Goal: Information Seeking & Learning: Learn about a topic

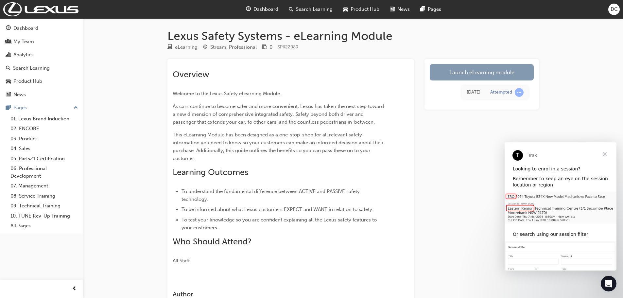
click at [456, 76] on link "Launch eLearning module" at bounding box center [482, 72] width 104 height 16
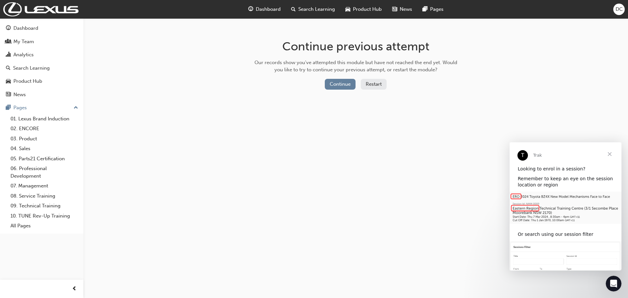
click at [374, 83] on button "Restart" at bounding box center [374, 84] width 26 height 11
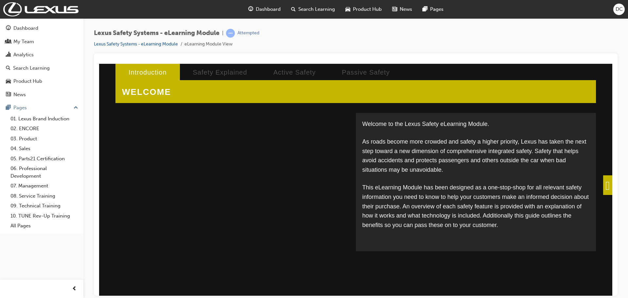
click at [605, 189] on span at bounding box center [607, 185] width 9 height 20
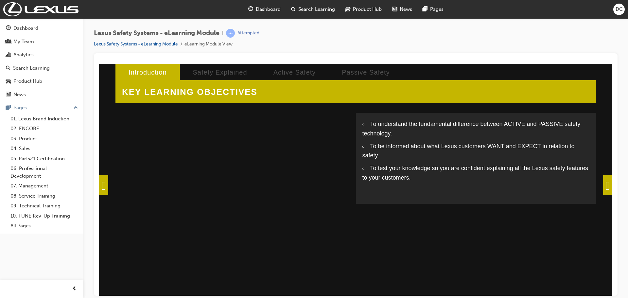
click at [605, 186] on span at bounding box center [607, 185] width 9 height 20
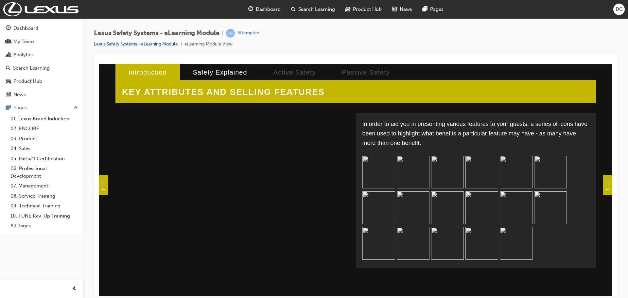
click at [605, 186] on span at bounding box center [607, 185] width 9 height 20
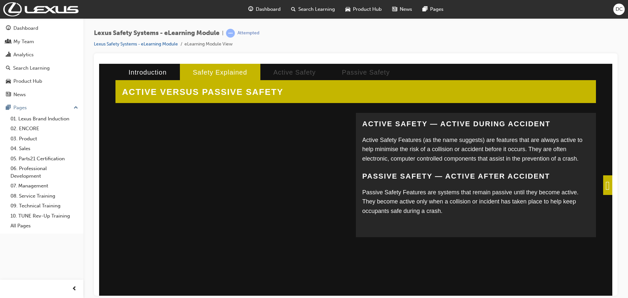
click at [603, 177] on span at bounding box center [607, 185] width 9 height 20
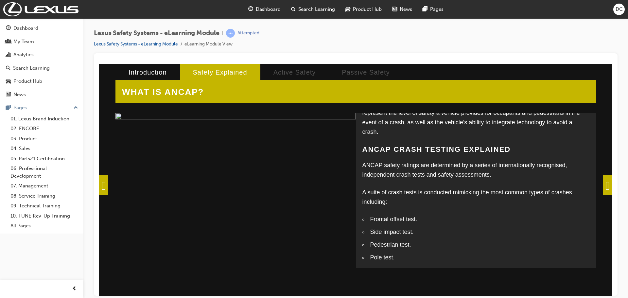
scroll to position [126, 0]
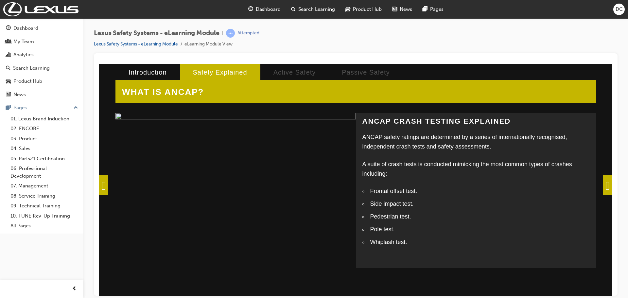
click at [604, 181] on span at bounding box center [607, 185] width 9 height 20
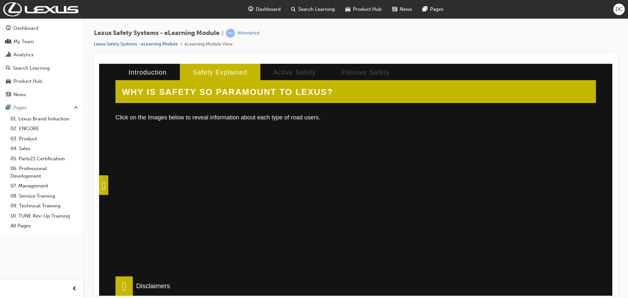
click at [208, 199] on div at bounding box center [229, 210] width 216 height 164
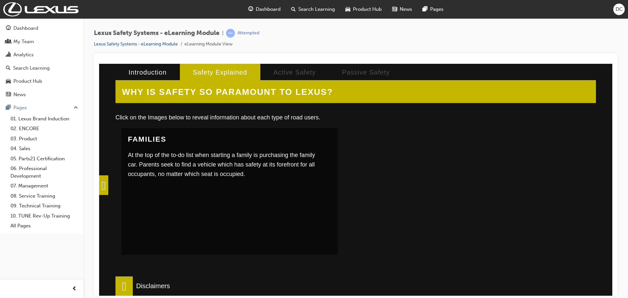
click at [414, 203] on div at bounding box center [457, 210] width 216 height 164
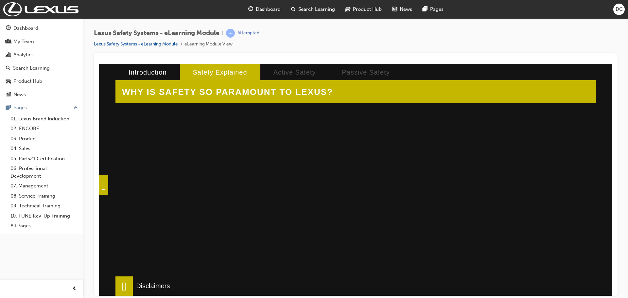
scroll to position [220, 0]
click at [529, 188] on div at bounding box center [457, 165] width 216 height 164
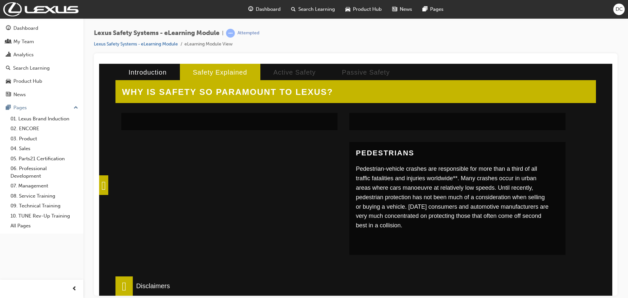
scroll to position [155, 0]
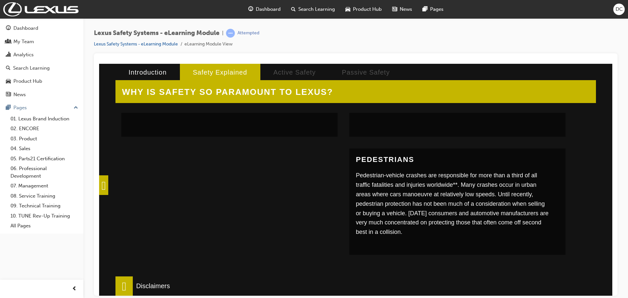
click at [309, 192] on div at bounding box center [229, 230] width 216 height 164
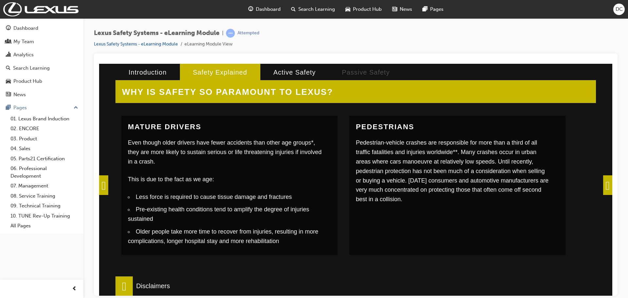
scroll to position [220, 0]
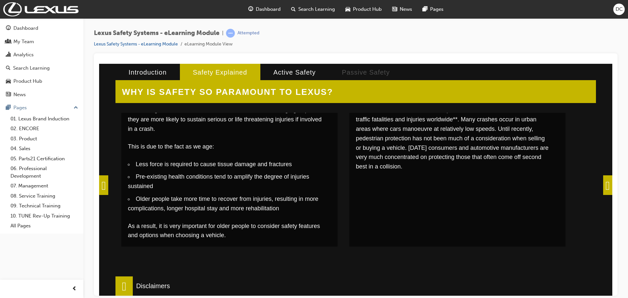
click at [604, 184] on span at bounding box center [607, 185] width 9 height 20
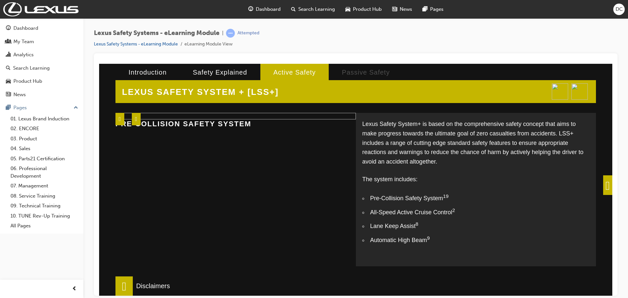
click at [606, 186] on span at bounding box center [607, 185] width 9 height 20
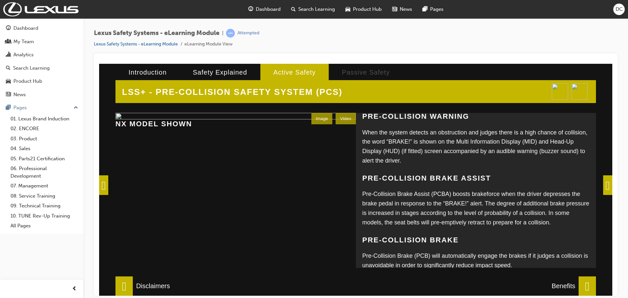
scroll to position [89, 0]
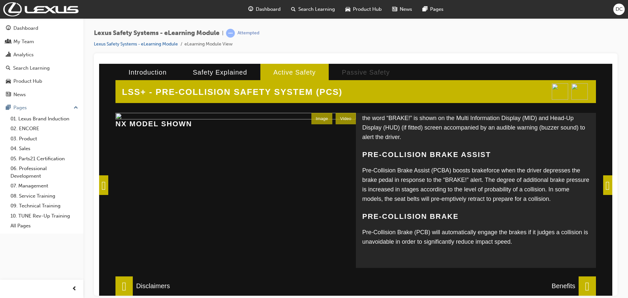
click at [603, 186] on span at bounding box center [607, 185] width 9 height 20
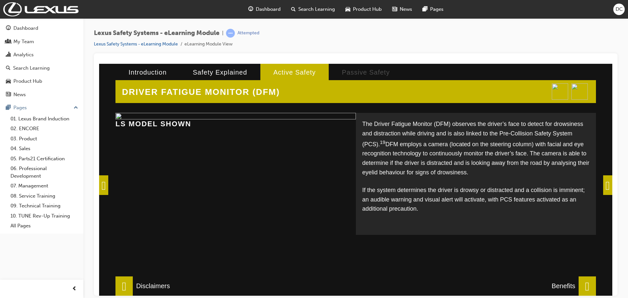
click at [603, 186] on span at bounding box center [607, 185] width 9 height 20
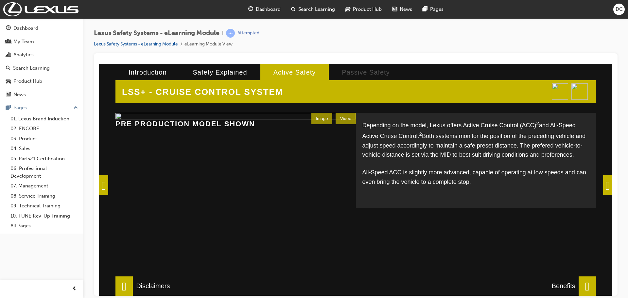
click at [603, 181] on span at bounding box center [607, 185] width 9 height 20
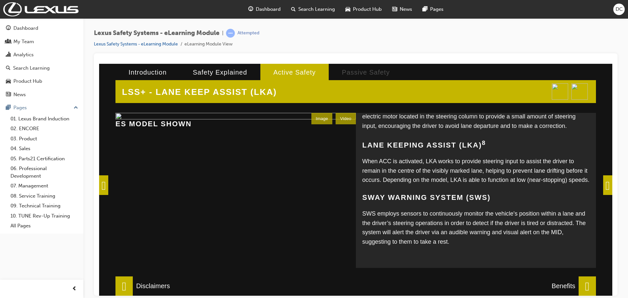
scroll to position [156, 0]
click at [608, 184] on span at bounding box center [607, 185] width 9 height 20
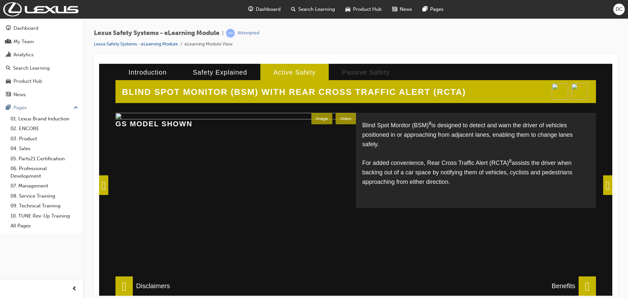
click at [608, 184] on span at bounding box center [607, 185] width 9 height 20
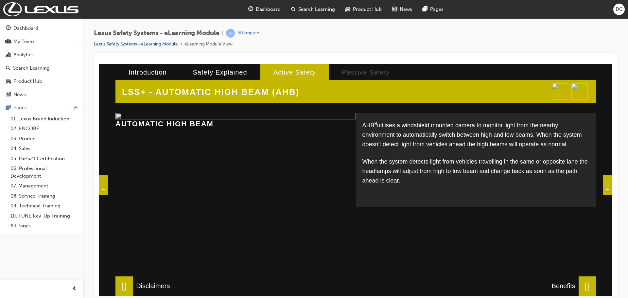
click at [605, 183] on span at bounding box center [607, 185] width 9 height 20
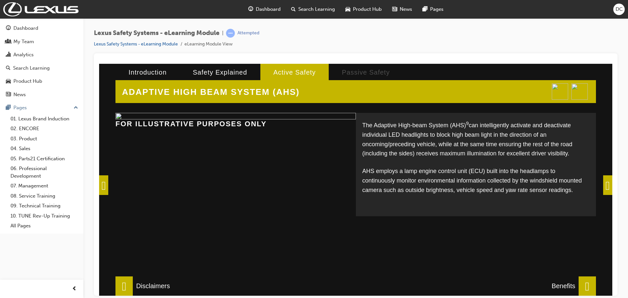
click at [604, 185] on span at bounding box center [607, 185] width 9 height 20
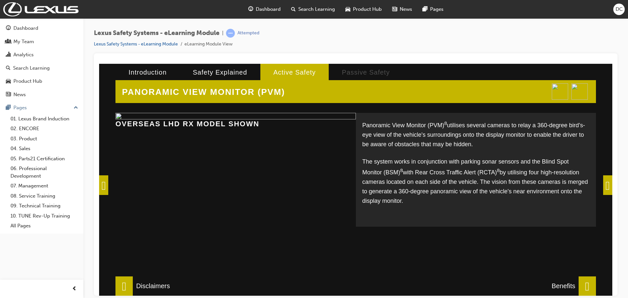
click at [605, 183] on span at bounding box center [607, 185] width 9 height 20
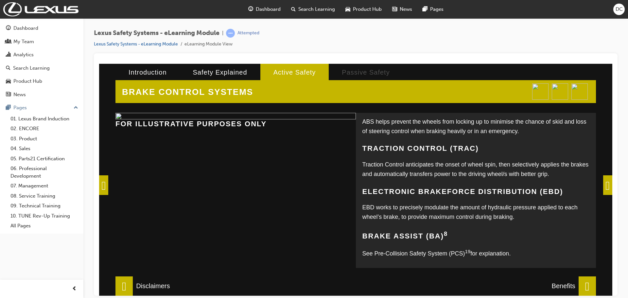
scroll to position [131, 0]
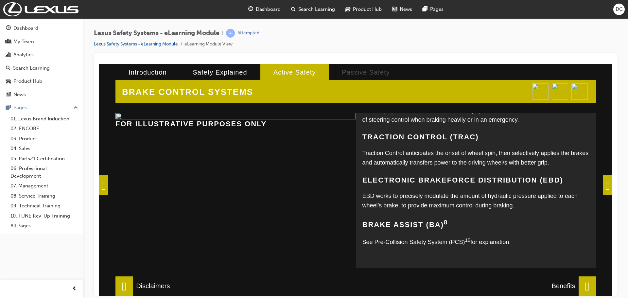
click at [605, 188] on span at bounding box center [607, 185] width 9 height 20
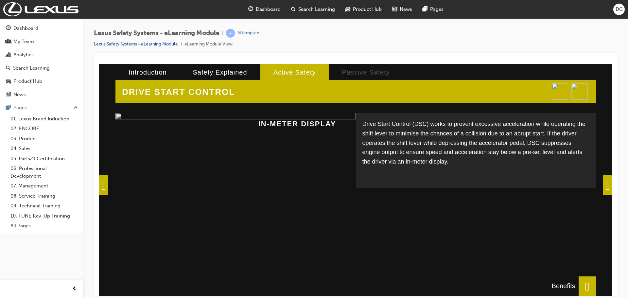
click at [603, 186] on span at bounding box center [607, 185] width 9 height 20
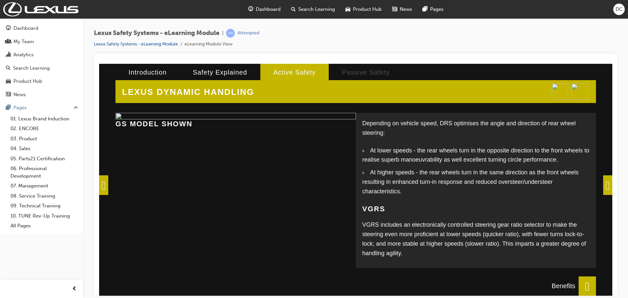
scroll to position [64, 0]
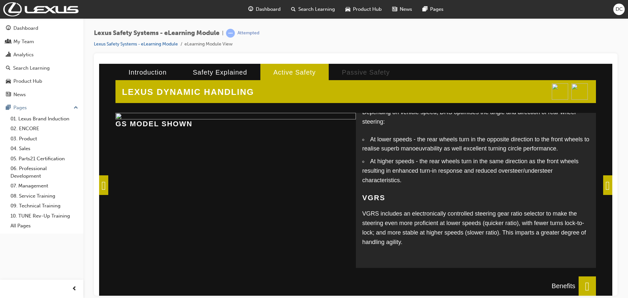
click at [608, 186] on span at bounding box center [607, 185] width 9 height 20
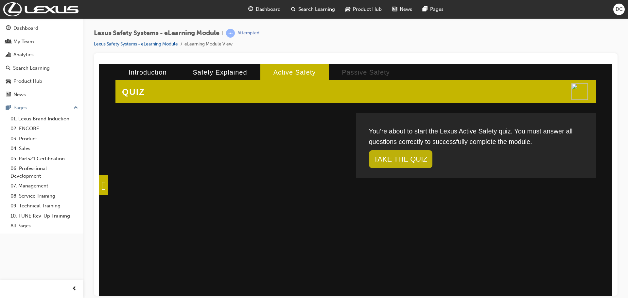
click at [402, 161] on link "TAKE THE QUIZ" at bounding box center [400, 159] width 63 height 18
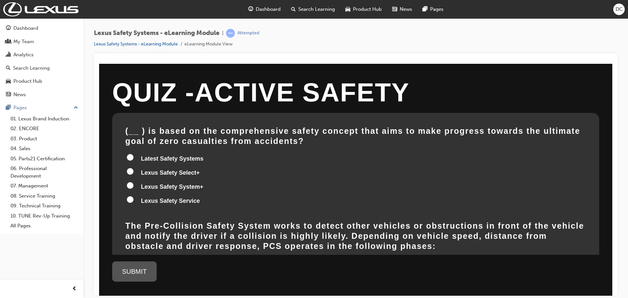
click at [129, 183] on input "Lexus Safety System+" at bounding box center [130, 185] width 7 height 7
radio input "true"
click at [142, 271] on div "SUBMIT" at bounding box center [134, 271] width 44 height 20
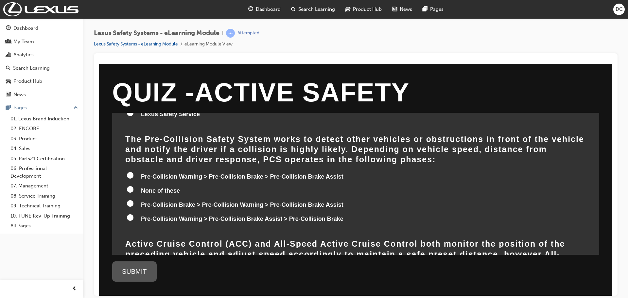
scroll to position [98, 0]
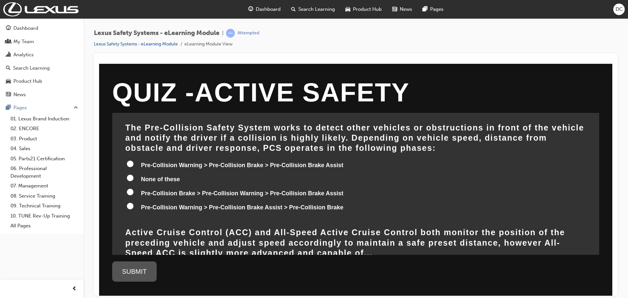
click at [130, 163] on input "Pre-Collision Warning > Pre-Collision Brake > Pre-Collision Brake Assist" at bounding box center [130, 163] width 7 height 7
radio input "true"
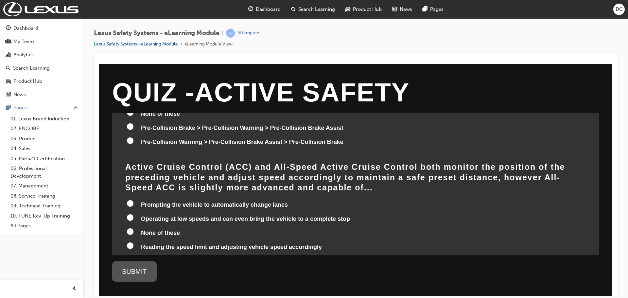
scroll to position [196, 0]
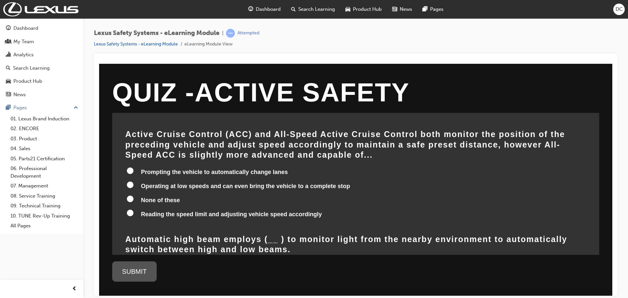
click at [131, 209] on input "Reading the speed limit and adjusting vehicle speed accordingly" at bounding box center [130, 212] width 7 height 7
radio input "true"
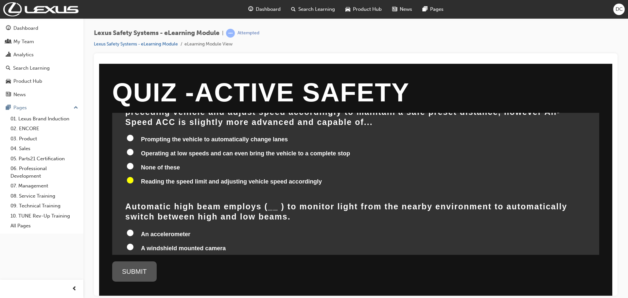
scroll to position [262, 0]
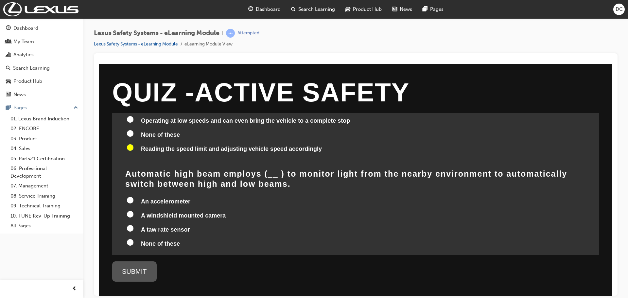
click at [131, 210] on label "A windshield mounted camera" at bounding box center [355, 216] width 461 height 12
click at [131, 211] on input "A windshield mounted camera" at bounding box center [130, 214] width 7 height 7
radio input "true"
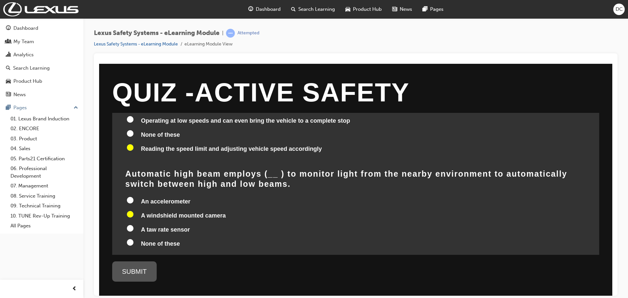
radio input "true"
click at [130, 239] on input "None of these" at bounding box center [130, 242] width 7 height 7
radio input "true"
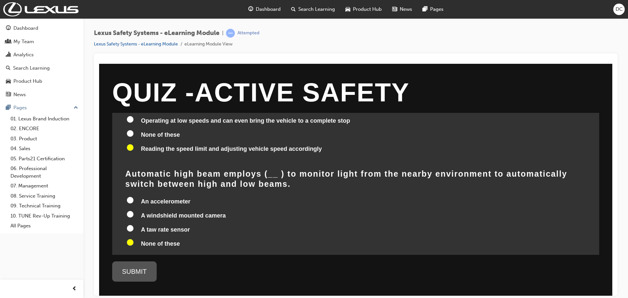
radio input "true"
click at [130, 211] on input "A windshield mounted camera" at bounding box center [130, 214] width 7 height 7
radio input "true"
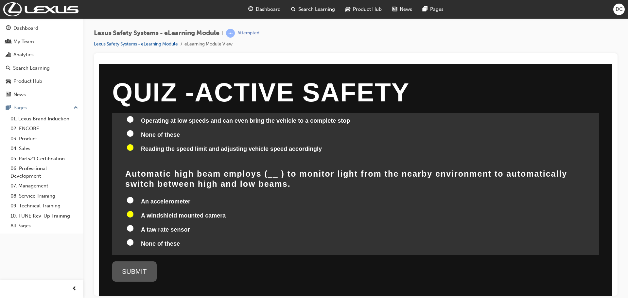
radio input "true"
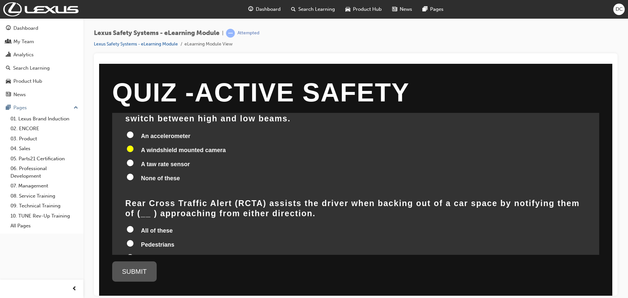
scroll to position [360, 0]
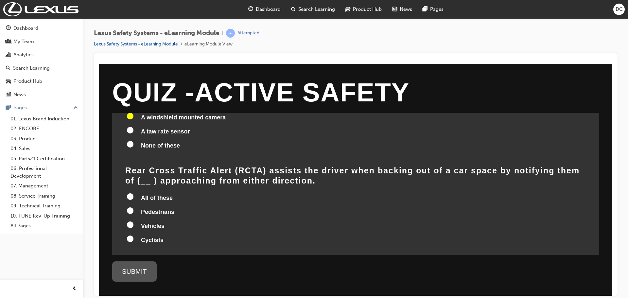
click at [133, 193] on input "All of these" at bounding box center [130, 196] width 7 height 7
radio input "true"
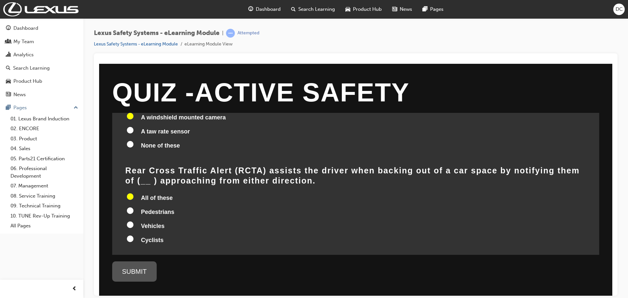
radio input "true"
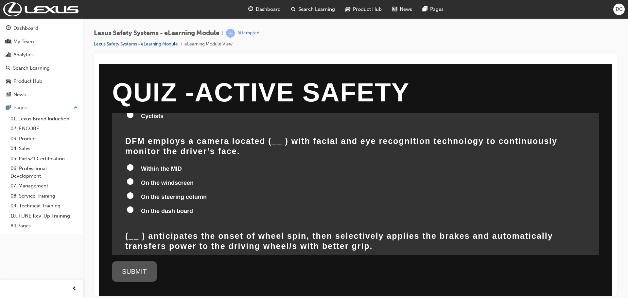
scroll to position [491, 0]
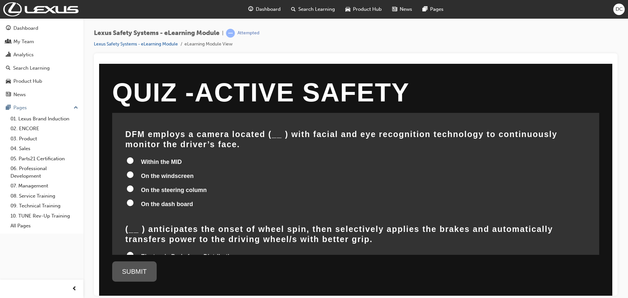
click at [129, 185] on input "On the steering column" at bounding box center [130, 188] width 7 height 7
radio input "true"
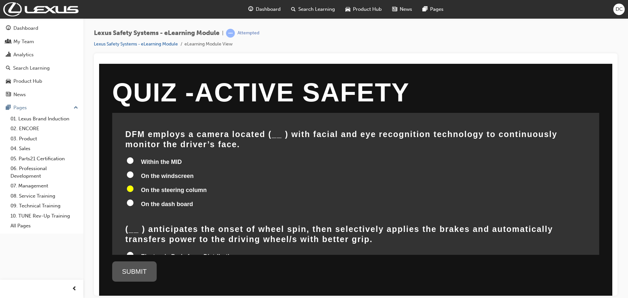
radio input "true"
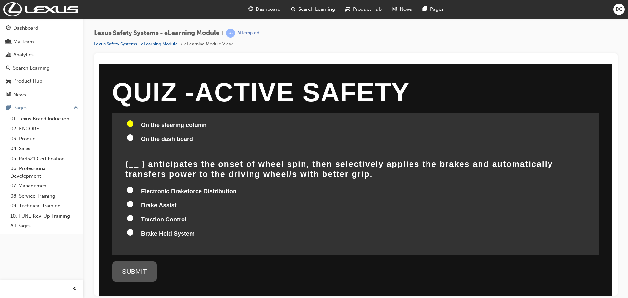
scroll to position [556, 0]
click at [129, 214] on input "Traction Control" at bounding box center [130, 217] width 7 height 7
radio input "true"
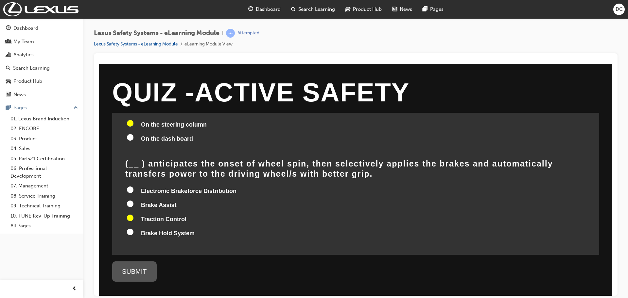
radio input "true"
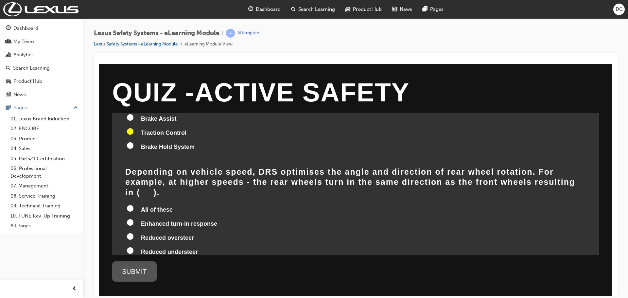
scroll to position [654, 0]
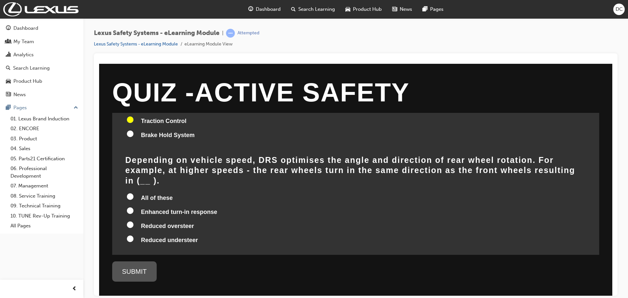
click at [128, 207] on input "Enhanced turn-in response" at bounding box center [130, 210] width 7 height 7
radio input "true"
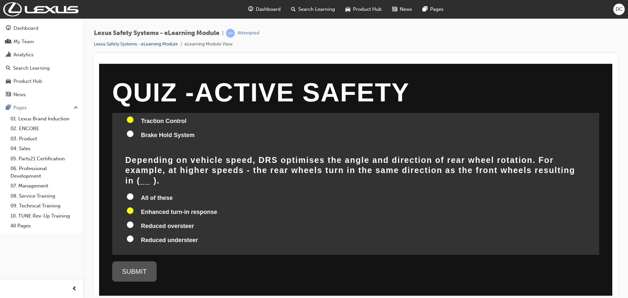
radio input "true"
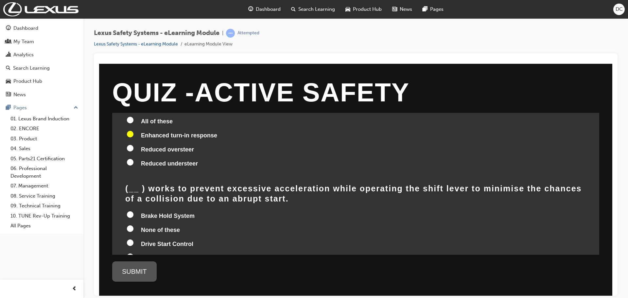
scroll to position [737, 0]
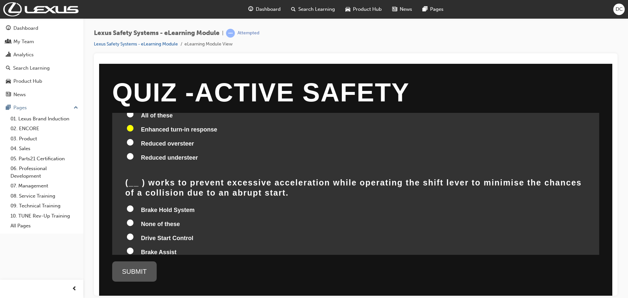
click at [130, 233] on input "Drive Start Control" at bounding box center [130, 236] width 7 height 7
radio input "true"
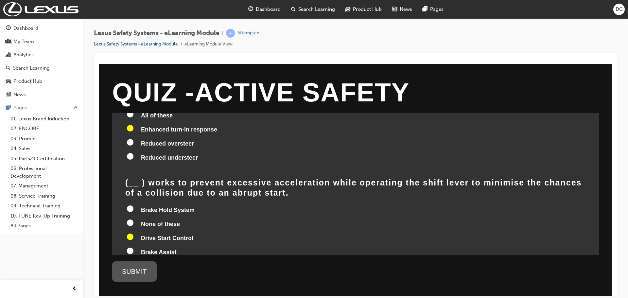
radio input "true"
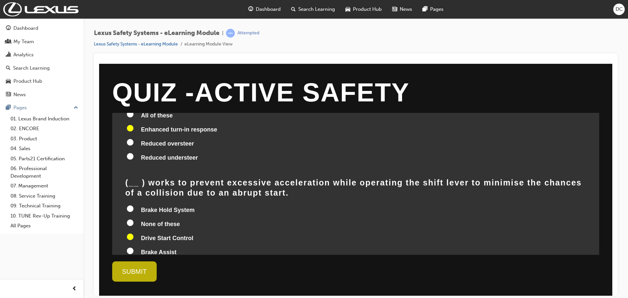
click at [143, 267] on div "SUBMIT" at bounding box center [134, 271] width 44 height 20
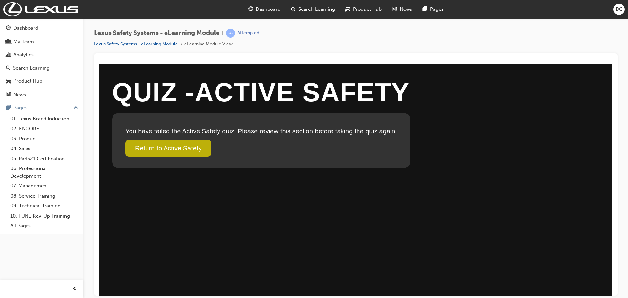
click at [194, 147] on link "Return to Active Safety" at bounding box center [168, 147] width 86 height 17
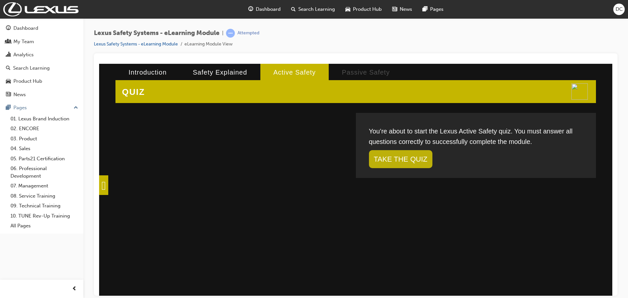
click at [390, 161] on link "TAKE THE QUIZ" at bounding box center [400, 159] width 63 height 18
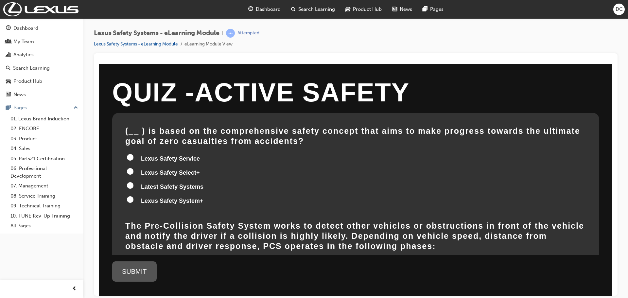
drag, startPoint x: 130, startPoint y: 198, endPoint x: 141, endPoint y: 200, distance: 11.6
click at [130, 198] on input "Lexus Safety System+" at bounding box center [130, 199] width 7 height 7
radio input "true"
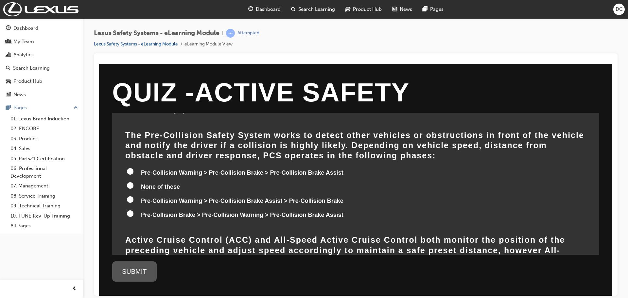
scroll to position [98, 0]
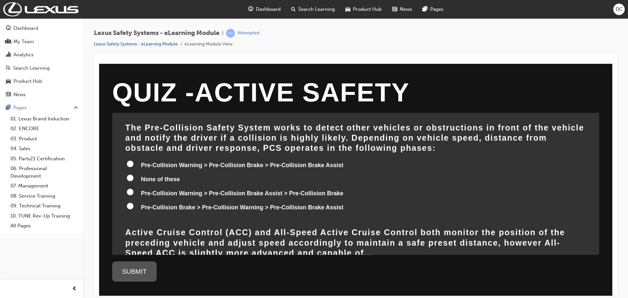
drag, startPoint x: 149, startPoint y: 147, endPoint x: 127, endPoint y: 123, distance: 32.9
click at [127, 123] on h2 "The Pre-Collision Safety System works to detect other vehicles or obstructions …" at bounding box center [355, 137] width 461 height 31
click at [129, 165] on input "Pre-Collision Warning > Pre-Collision Brake > Pre-Collision Brake Assist" at bounding box center [130, 163] width 7 height 7
radio input "true"
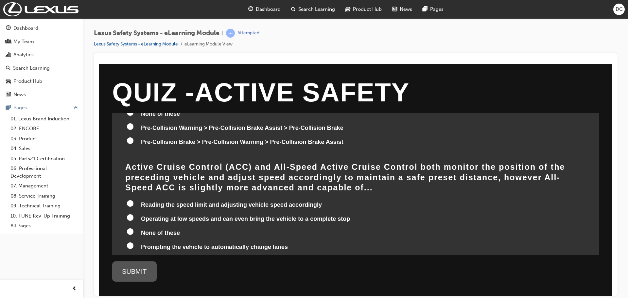
scroll to position [196, 0]
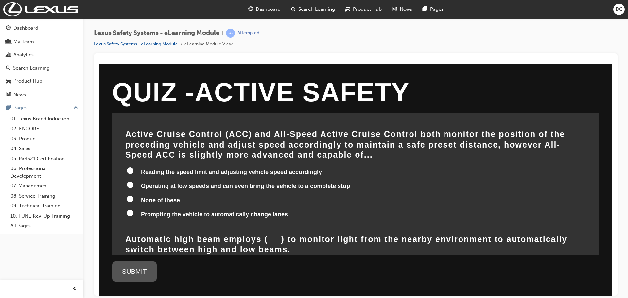
click at [127, 167] on input "Reading the speed limit and adjusting vehicle speed accordingly" at bounding box center [130, 170] width 7 height 7
radio input "true"
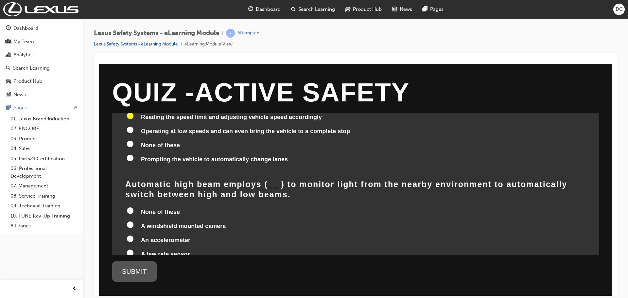
scroll to position [262, 0]
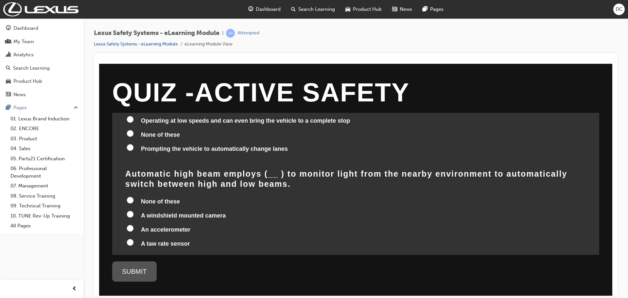
click at [130, 211] on input "A windshield mounted camera" at bounding box center [130, 214] width 7 height 7
radio input "true"
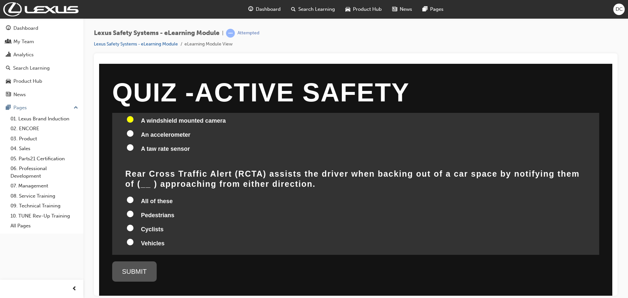
scroll to position [360, 0]
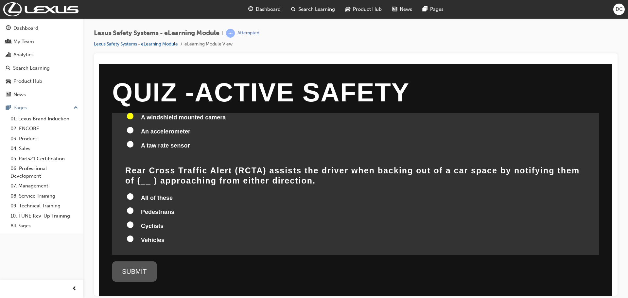
click at [132, 193] on input "All of these" at bounding box center [130, 196] width 7 height 7
radio input "true"
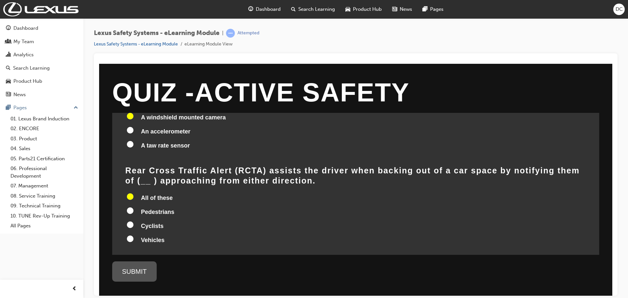
radio input "true"
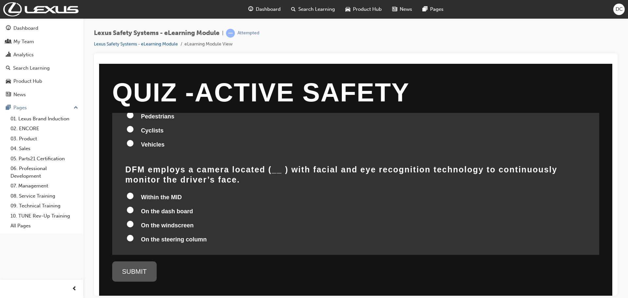
scroll to position [458, 0]
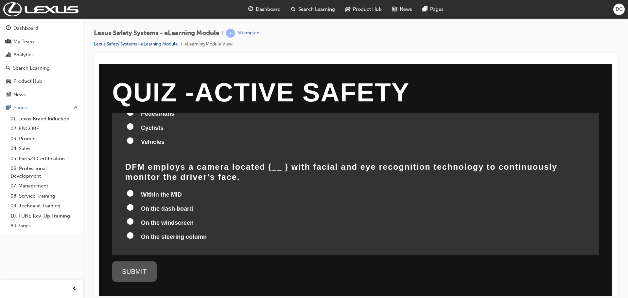
click at [129, 232] on input "On the steering column" at bounding box center [130, 235] width 7 height 7
radio input "true"
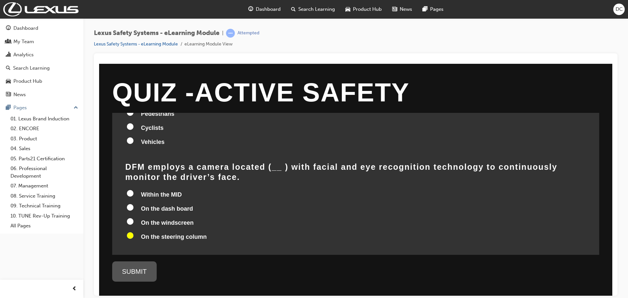
radio input "true"
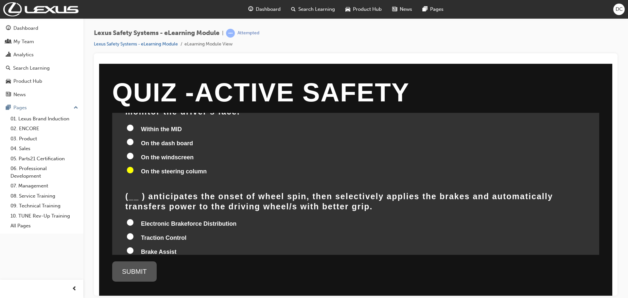
scroll to position [556, 0]
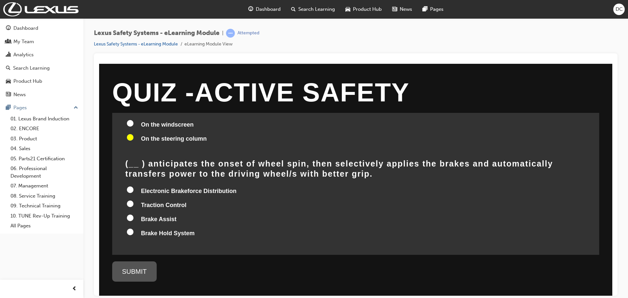
click at [129, 186] on input "Electronic Brakeforce Distribution" at bounding box center [130, 189] width 7 height 7
radio input "true"
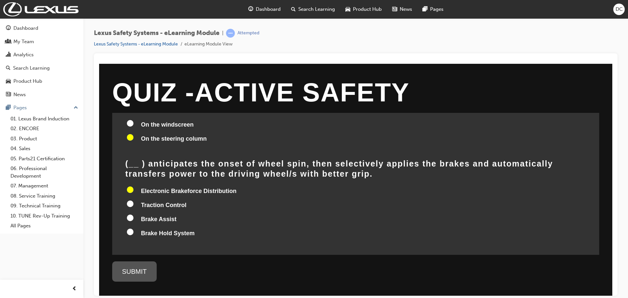
radio input "true"
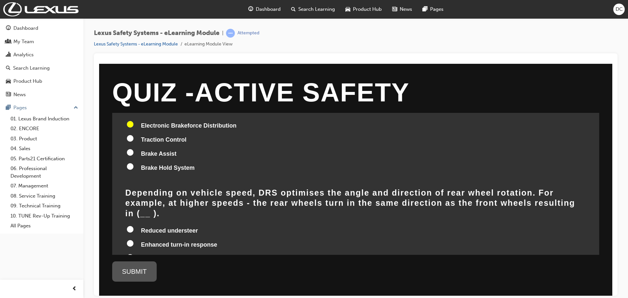
scroll to position [654, 0]
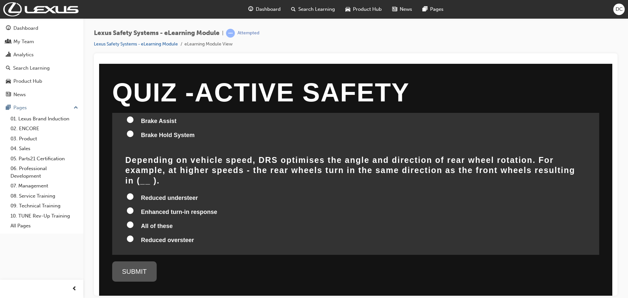
click at [130, 221] on input "All of these" at bounding box center [130, 224] width 7 height 7
radio input "true"
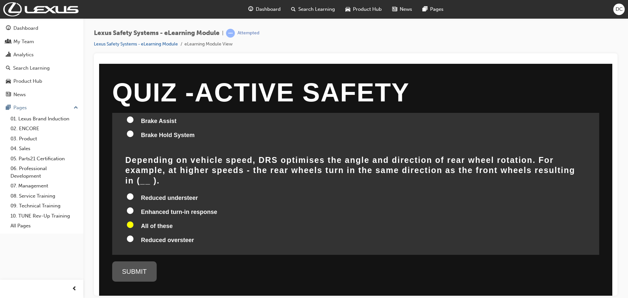
radio input "true"
click at [132, 193] on input "Reduced understeer" at bounding box center [130, 196] width 7 height 7
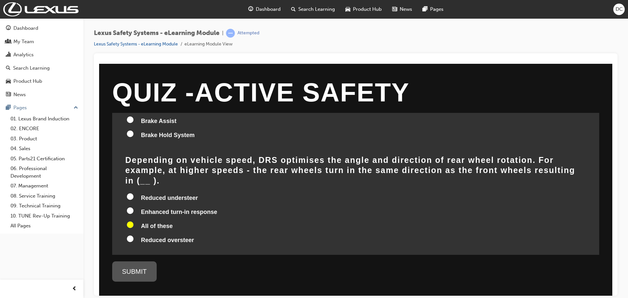
radio input "true"
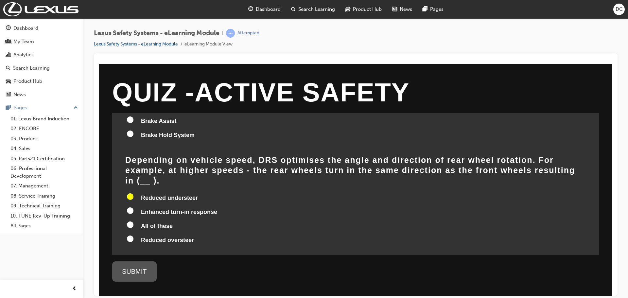
radio input "true"
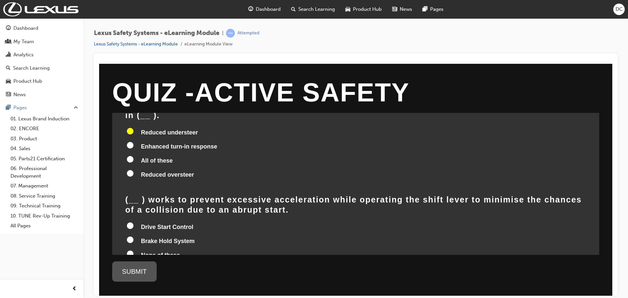
scroll to position [737, 0]
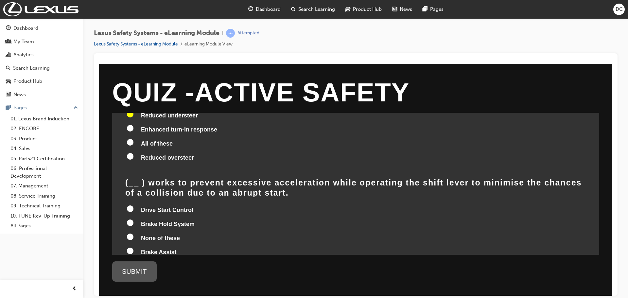
click at [132, 205] on input "Drive Start Control" at bounding box center [130, 208] width 7 height 7
radio input "true"
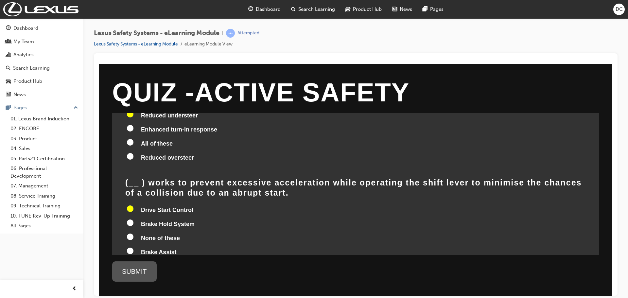
radio input "true"
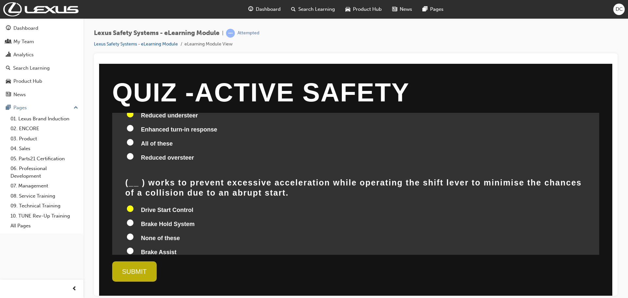
click at [137, 271] on div "SUBMIT" at bounding box center [134, 271] width 44 height 20
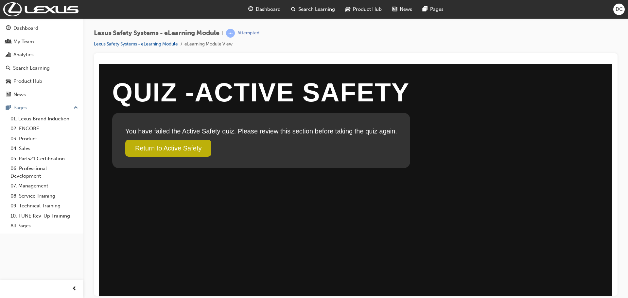
click at [188, 151] on link "Return to Active Safety" at bounding box center [168, 147] width 86 height 17
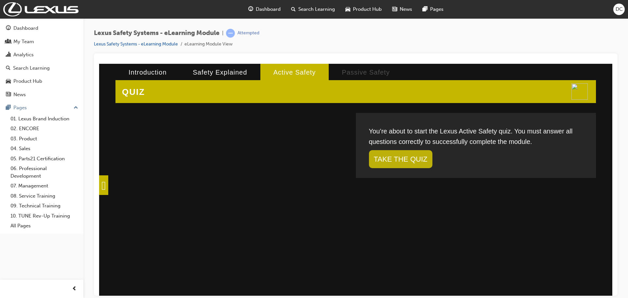
click at [406, 159] on link "TAKE THE QUIZ" at bounding box center [400, 159] width 63 height 18
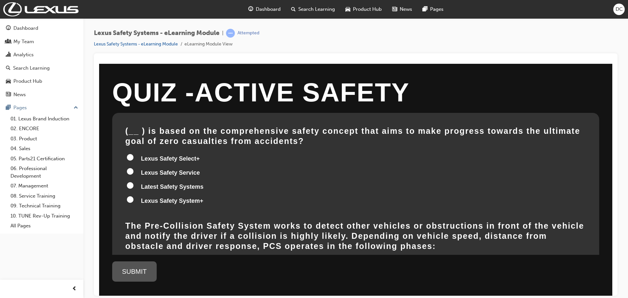
click at [130, 198] on input "Lexus Safety System+" at bounding box center [130, 199] width 7 height 7
radio input "true"
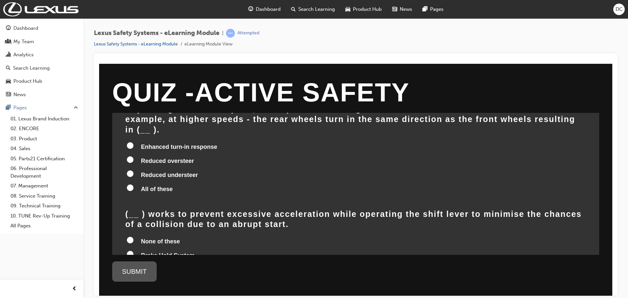
scroll to position [737, 0]
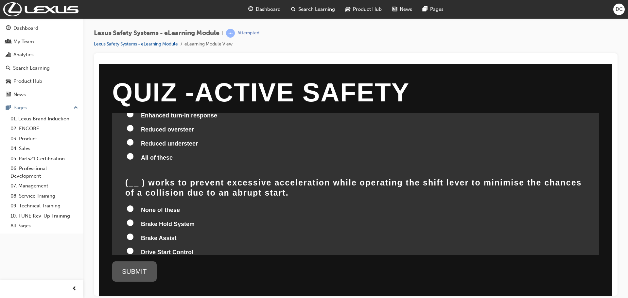
click at [160, 42] on link "Lexus Safety Systems - eLearning Module" at bounding box center [136, 44] width 84 height 6
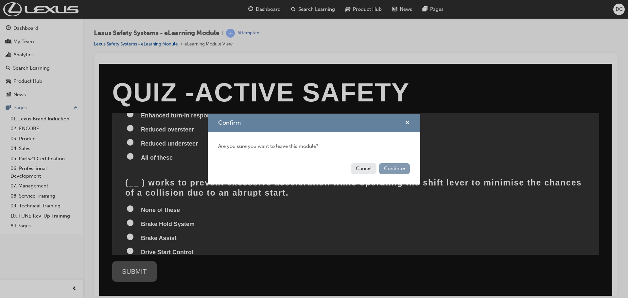
click at [388, 167] on button "Continue" at bounding box center [394, 168] width 31 height 11
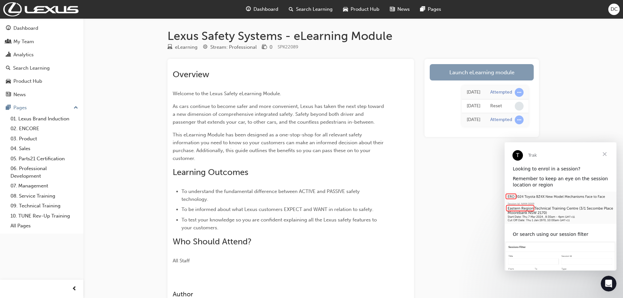
click at [492, 70] on link "Launch eLearning module" at bounding box center [482, 72] width 104 height 16
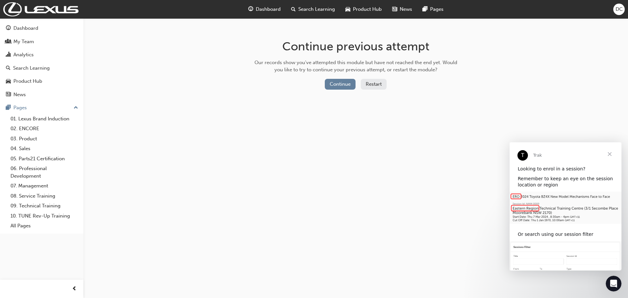
click at [372, 87] on button "Restart" at bounding box center [374, 84] width 26 height 11
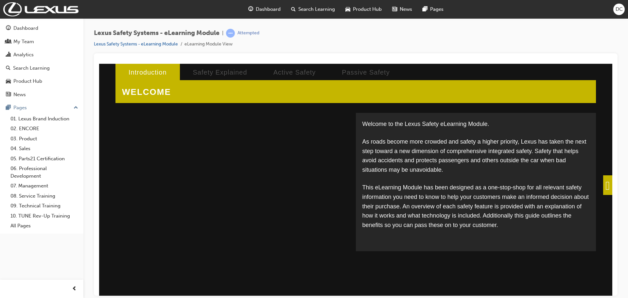
click at [603, 187] on span at bounding box center [607, 185] width 9 height 20
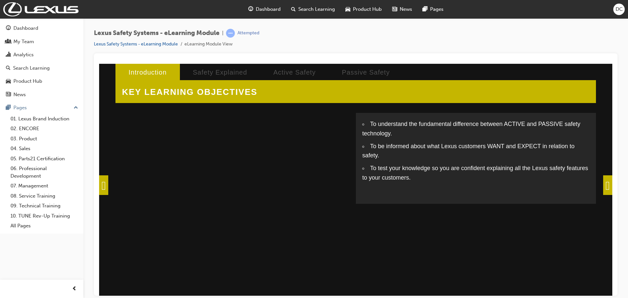
click at [603, 186] on span at bounding box center [607, 185] width 9 height 20
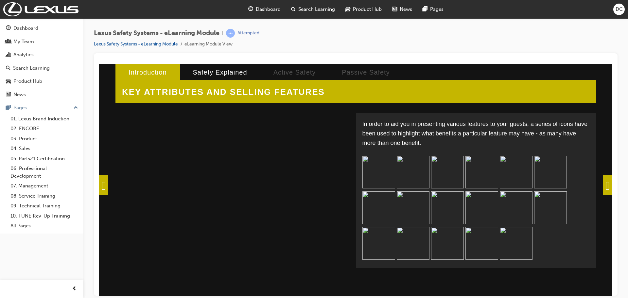
click at [603, 186] on span at bounding box center [607, 185] width 9 height 20
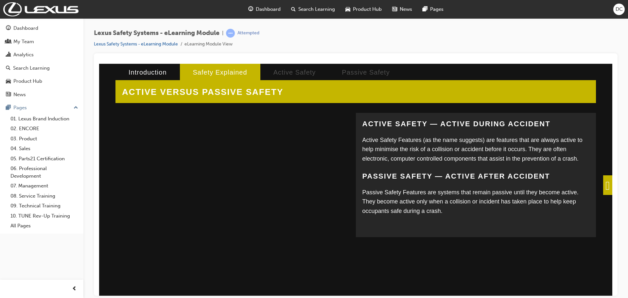
click at [603, 183] on span at bounding box center [607, 185] width 9 height 20
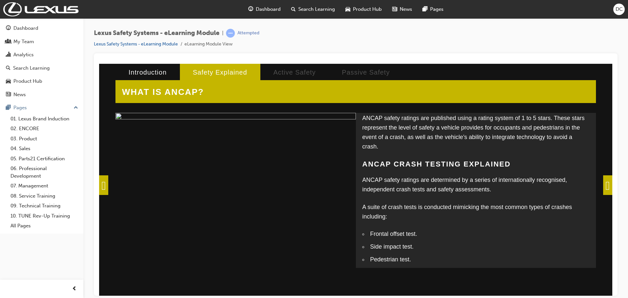
scroll to position [126, 0]
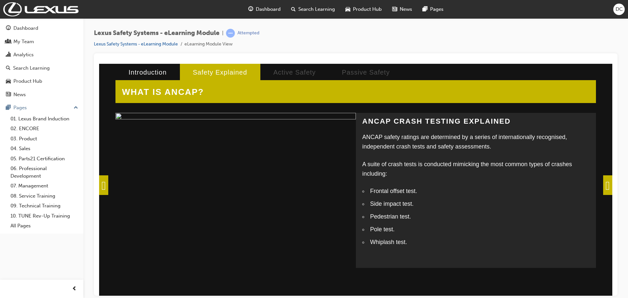
click at [603, 184] on span at bounding box center [607, 185] width 9 height 20
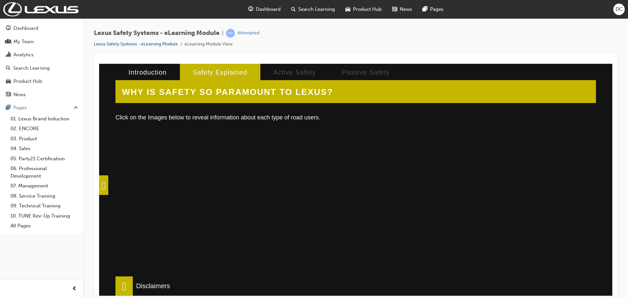
drag, startPoint x: 170, startPoint y: 176, endPoint x: 285, endPoint y: 172, distance: 115.2
click at [170, 176] on div at bounding box center [229, 210] width 216 height 164
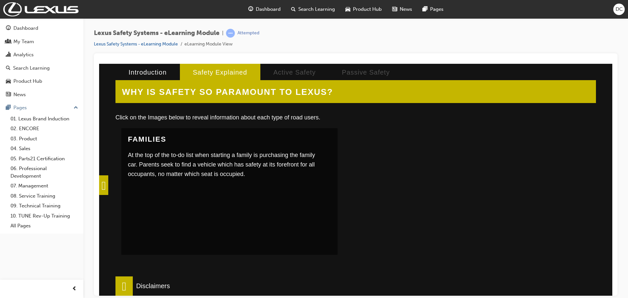
click at [403, 177] on div at bounding box center [457, 210] width 216 height 164
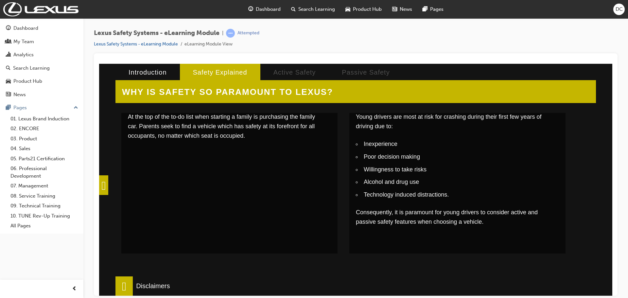
scroll to position [98, 0]
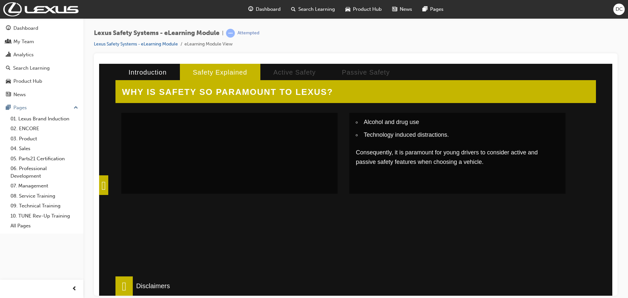
click at [387, 220] on div at bounding box center [457, 287] width 216 height 164
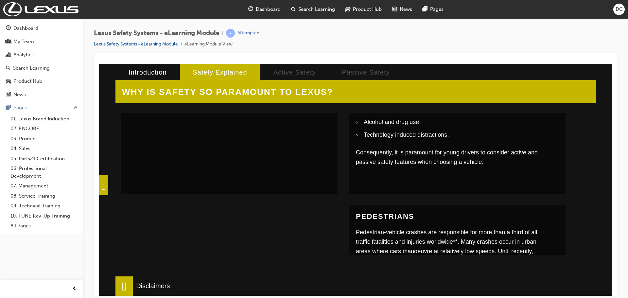
click at [208, 217] on div at bounding box center [229, 287] width 216 height 164
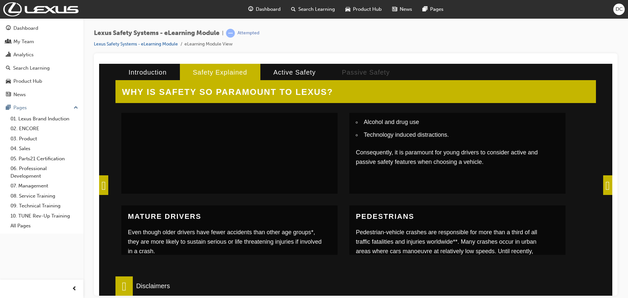
click at [603, 187] on span at bounding box center [607, 185] width 9 height 20
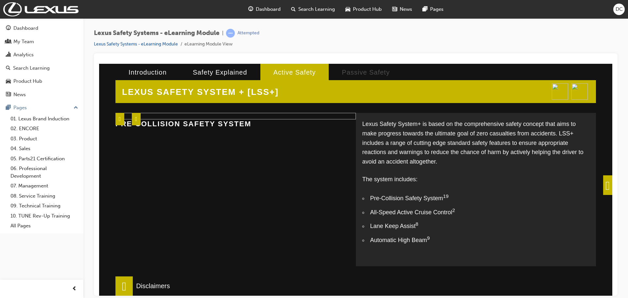
click at [605, 187] on span at bounding box center [607, 185] width 9 height 20
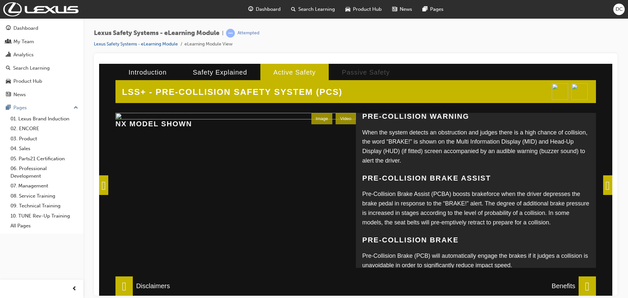
scroll to position [89, 0]
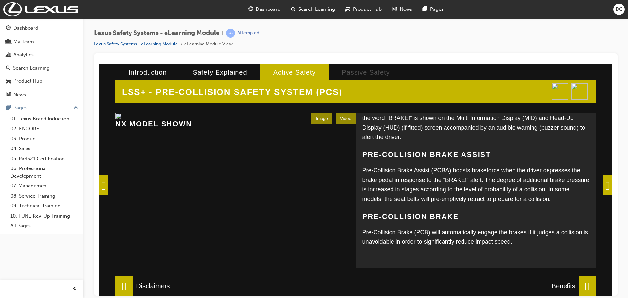
click at [604, 185] on span at bounding box center [607, 185] width 9 height 20
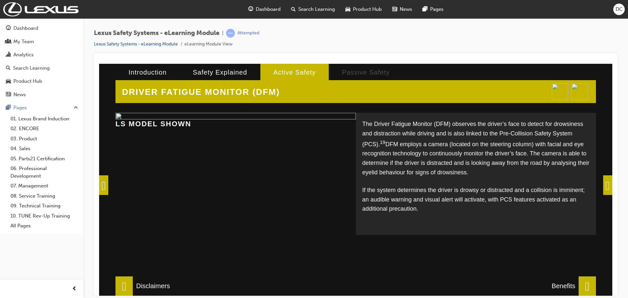
click at [607, 187] on span at bounding box center [607, 185] width 9 height 20
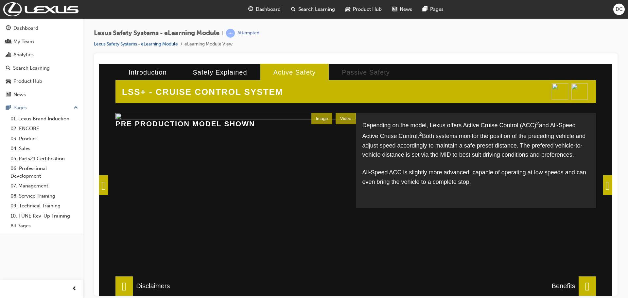
click at [606, 186] on span at bounding box center [607, 185] width 9 height 20
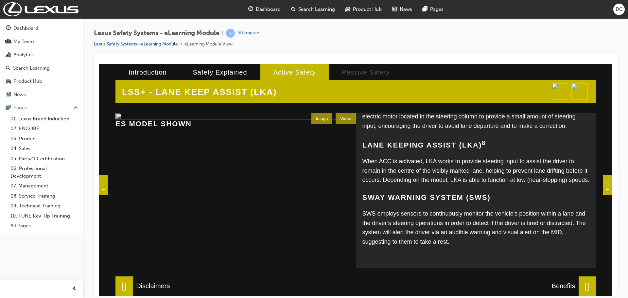
scroll to position [156, 0]
click at [605, 185] on span at bounding box center [607, 185] width 9 height 20
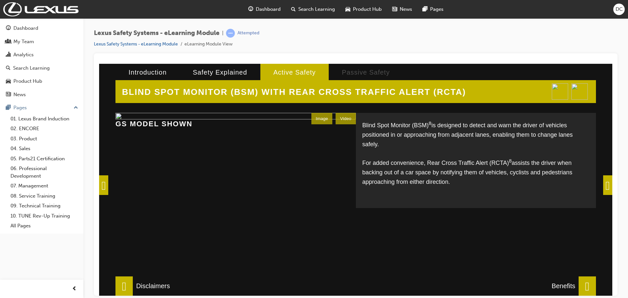
click at [606, 185] on span at bounding box center [607, 185] width 9 height 20
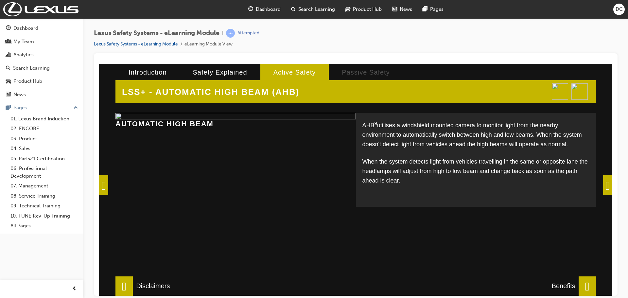
click at [606, 185] on span at bounding box center [607, 185] width 9 height 20
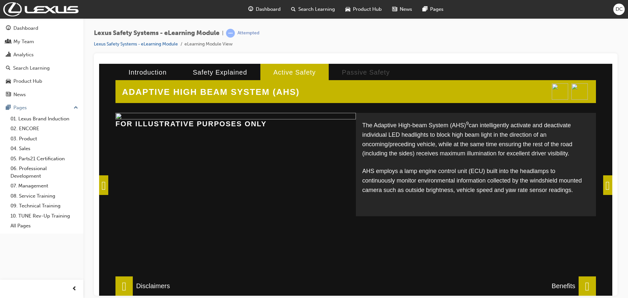
click at [108, 184] on span at bounding box center [103, 185] width 9 height 20
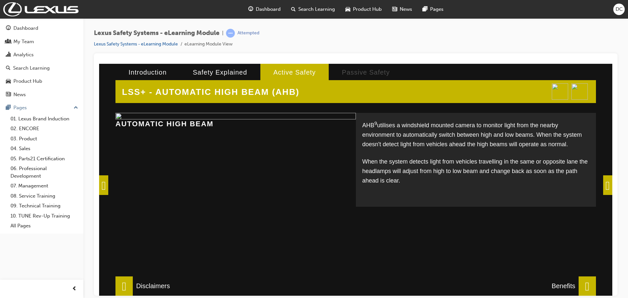
click at [605, 180] on span at bounding box center [607, 185] width 9 height 20
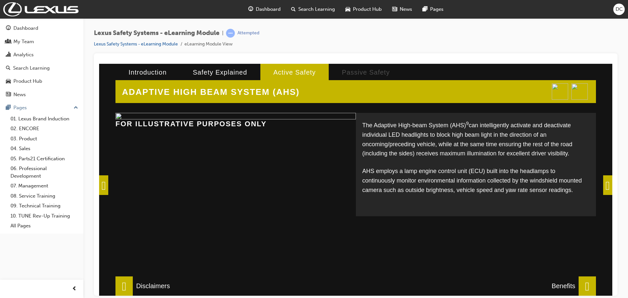
click at [605, 180] on span at bounding box center [607, 185] width 9 height 20
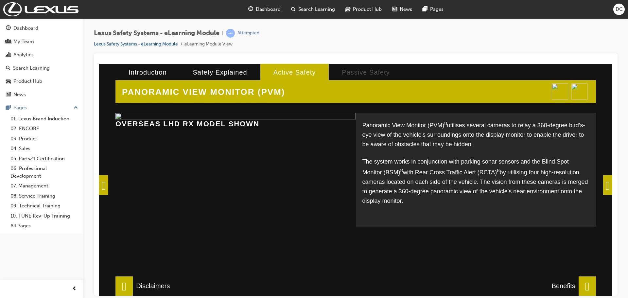
click at [605, 180] on span at bounding box center [607, 185] width 9 height 20
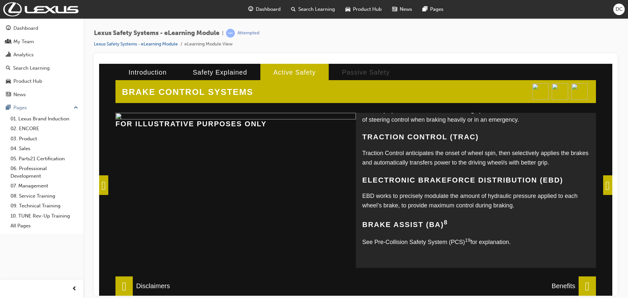
scroll to position [0, 0]
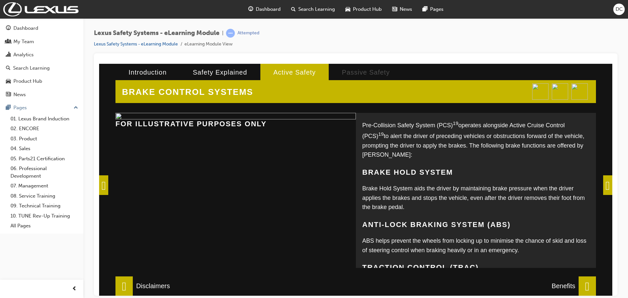
click at [604, 187] on span at bounding box center [607, 185] width 9 height 20
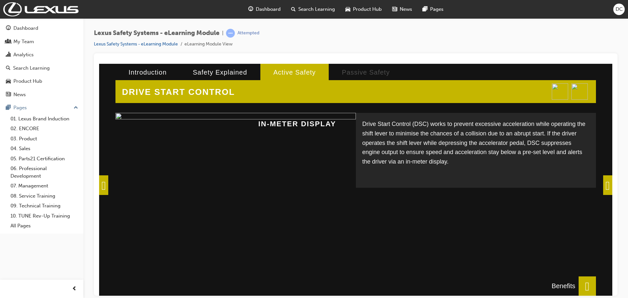
click at [604, 187] on span at bounding box center [607, 185] width 9 height 20
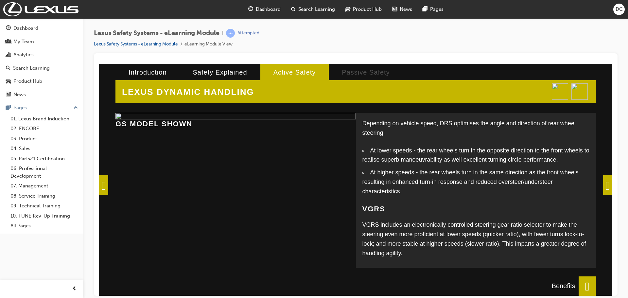
scroll to position [64, 0]
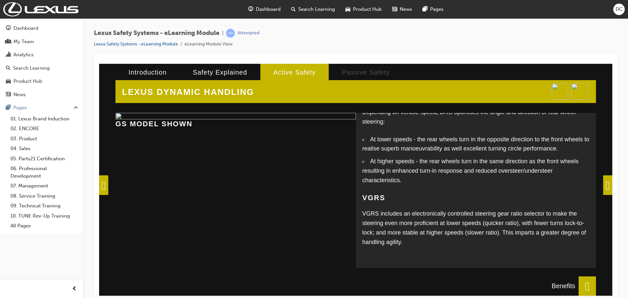
click at [603, 186] on span at bounding box center [607, 185] width 9 height 20
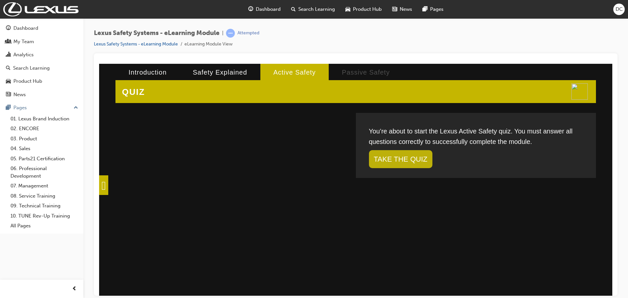
click at [422, 163] on link "TAKE THE QUIZ" at bounding box center [400, 159] width 63 height 18
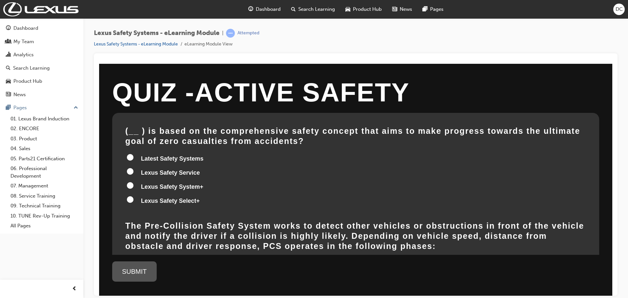
click at [132, 186] on input "Lexus Safety System+" at bounding box center [130, 185] width 7 height 7
radio input "true"
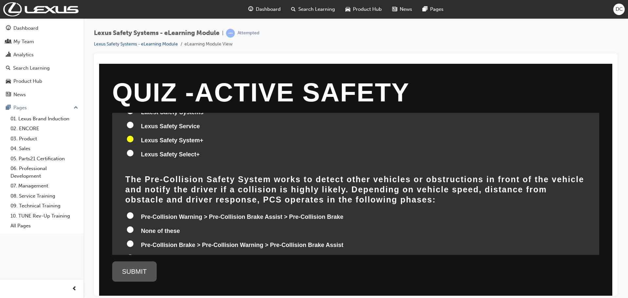
scroll to position [98, 0]
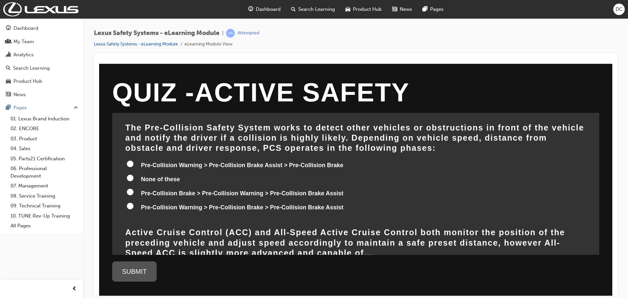
click at [130, 162] on input "Pre-Collision Warning > Pre-Collision Brake Assist > Pre-Collision Brake" at bounding box center [130, 163] width 7 height 7
radio input "true"
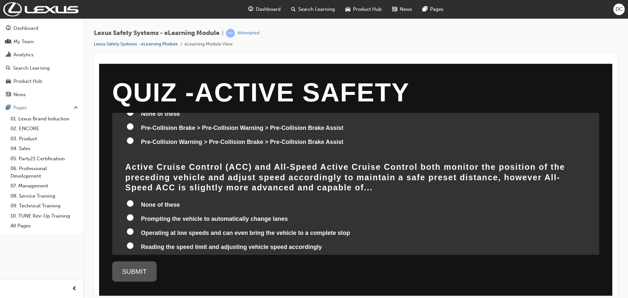
scroll to position [196, 0]
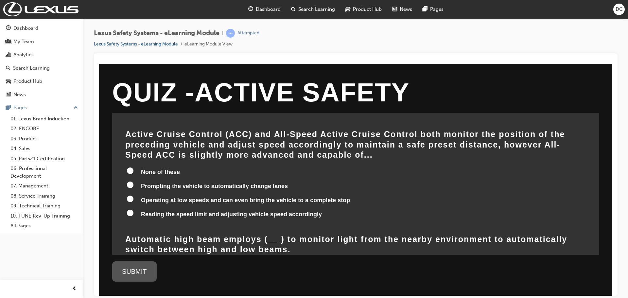
click at [131, 195] on input "Operating at low speeds and can even bring the vehicle to a complete stop" at bounding box center [130, 198] width 7 height 7
radio input "true"
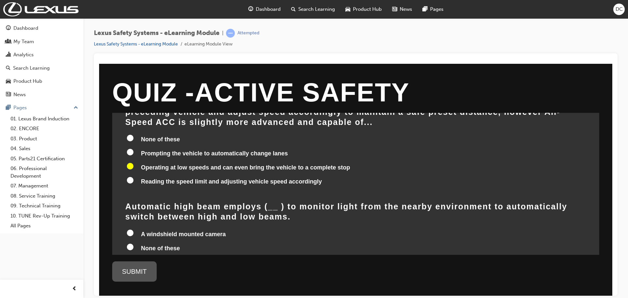
scroll to position [262, 0]
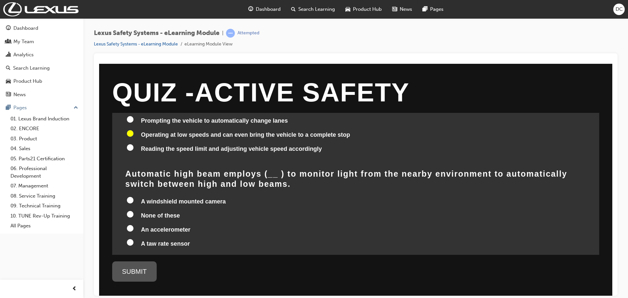
click at [131, 197] on input "A windshield mounted camera" at bounding box center [130, 200] width 7 height 7
radio input "true"
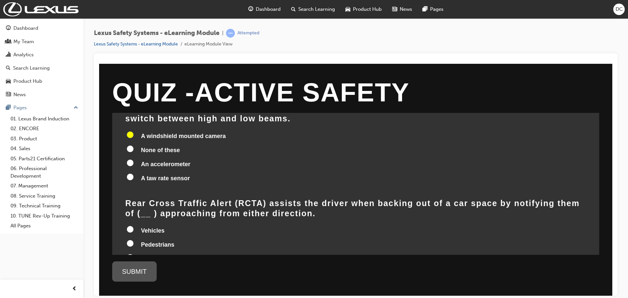
scroll to position [360, 0]
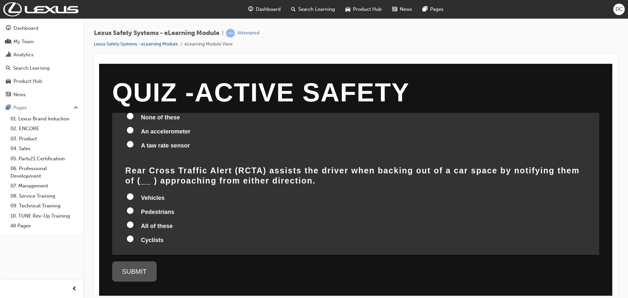
click at [128, 221] on input "All of these" at bounding box center [130, 224] width 7 height 7
radio input "true"
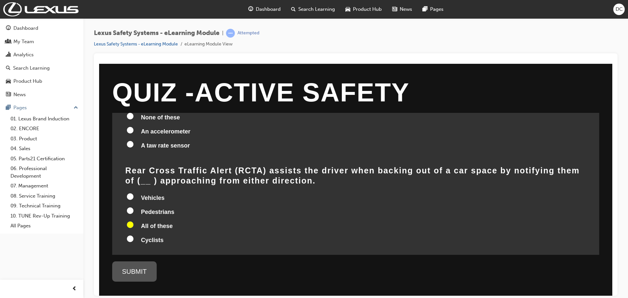
radio input "true"
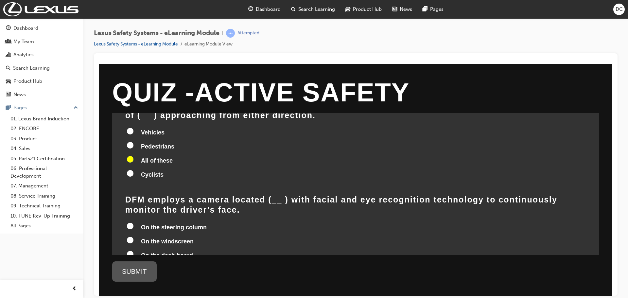
scroll to position [458, 0]
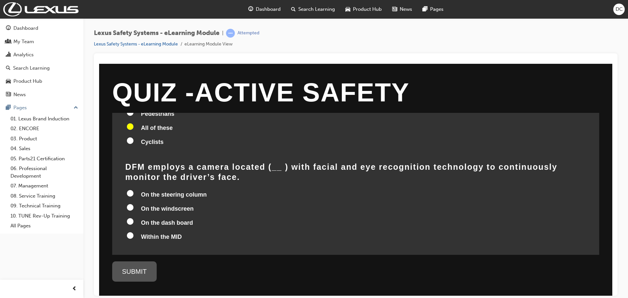
click at [130, 190] on input "On the steering column" at bounding box center [130, 193] width 7 height 7
radio input "true"
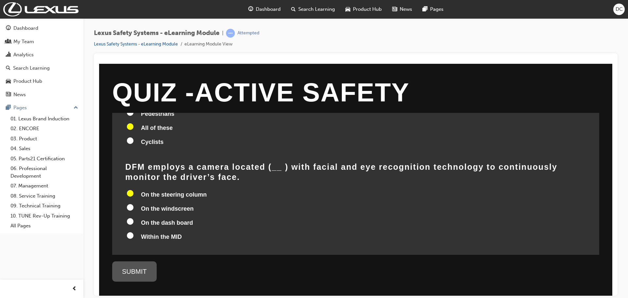
radio input "true"
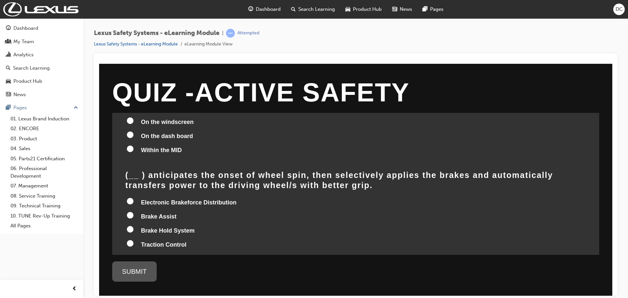
scroll to position [556, 0]
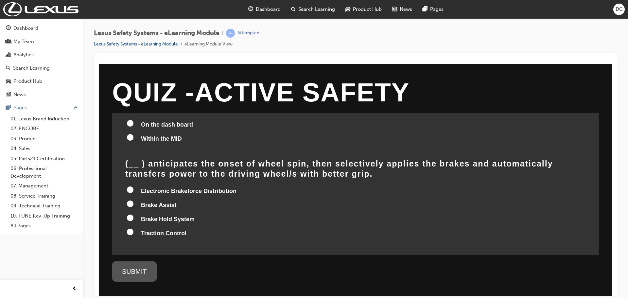
click at [130, 228] on input "Traction Control" at bounding box center [130, 231] width 7 height 7
radio input "true"
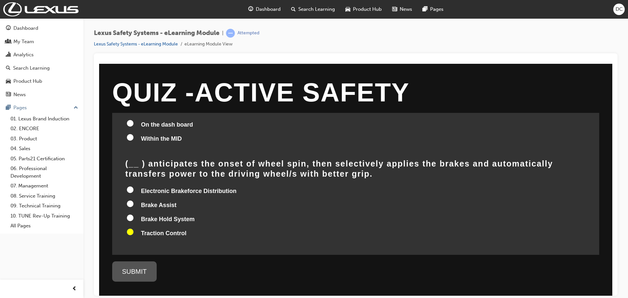
radio input "true"
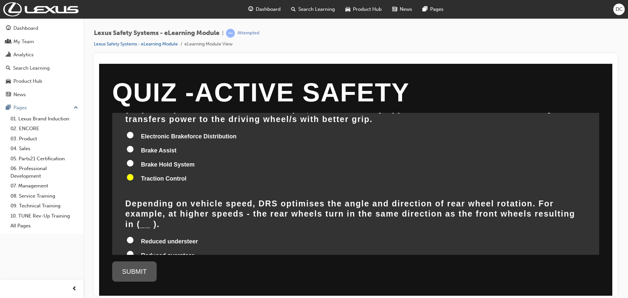
scroll to position [622, 0]
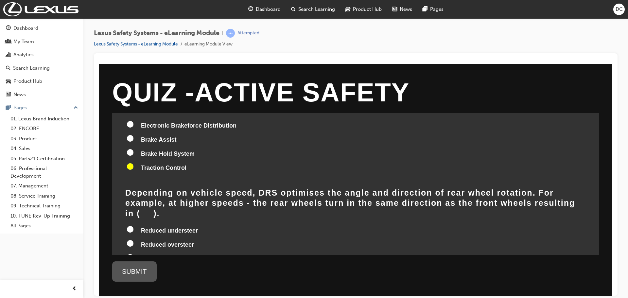
click at [127, 268] on input "All of these" at bounding box center [130, 271] width 7 height 7
radio input "true"
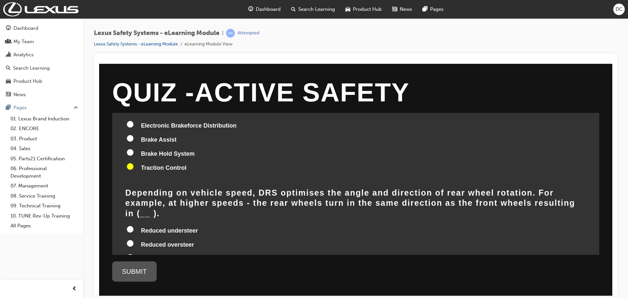
radio input "true"
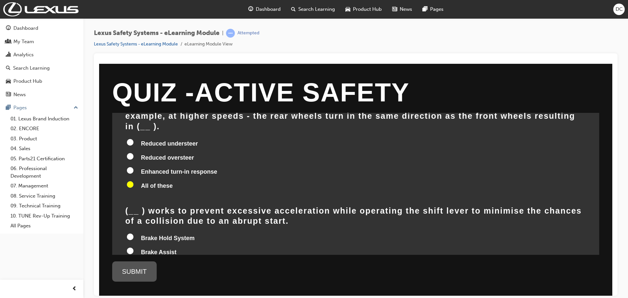
scroll to position [720, 0]
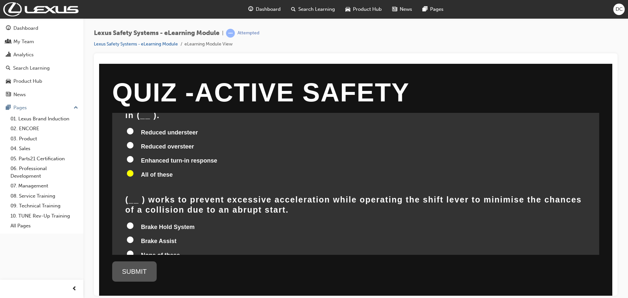
click at [130, 264] on input "Drive Start Control" at bounding box center [130, 267] width 7 height 7
radio input "true"
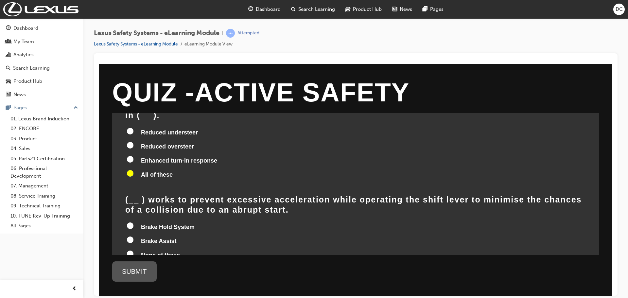
radio input "true"
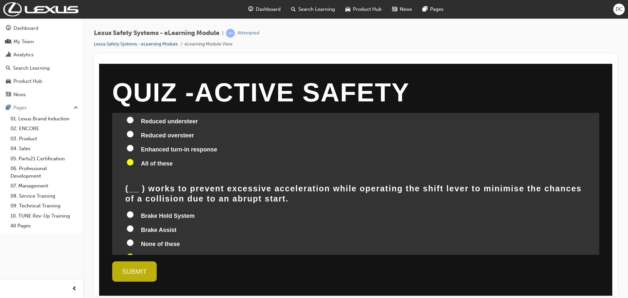
scroll to position [737, 0]
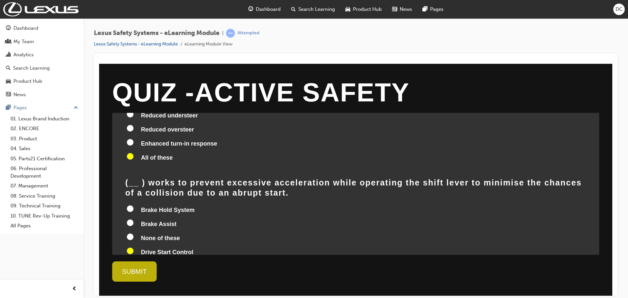
click at [146, 269] on div "SUBMIT" at bounding box center [134, 271] width 44 height 20
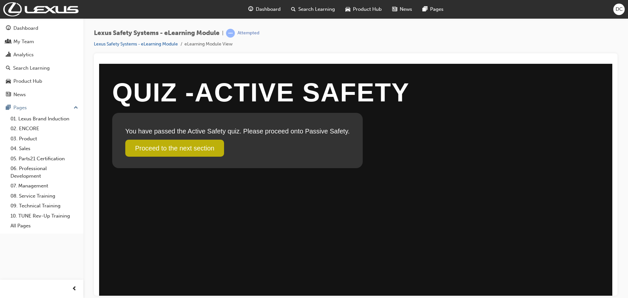
click at [211, 148] on link "Proceed to the next section" at bounding box center [174, 147] width 99 height 17
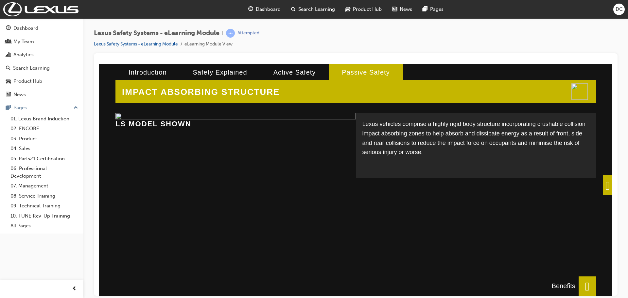
scroll to position [6, 0]
click at [606, 181] on span at bounding box center [607, 185] width 9 height 20
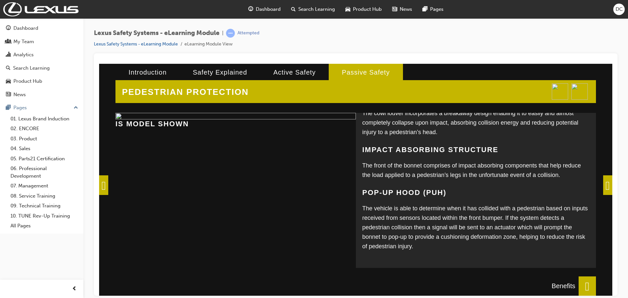
scroll to position [110, 0]
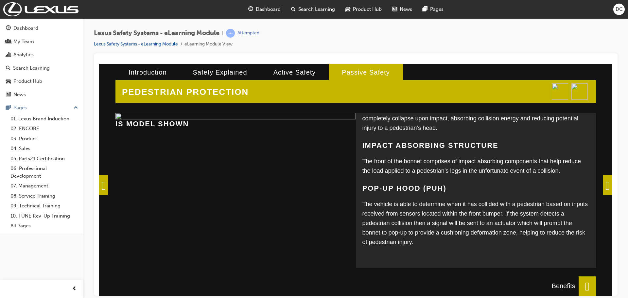
click at [605, 187] on span at bounding box center [607, 185] width 9 height 20
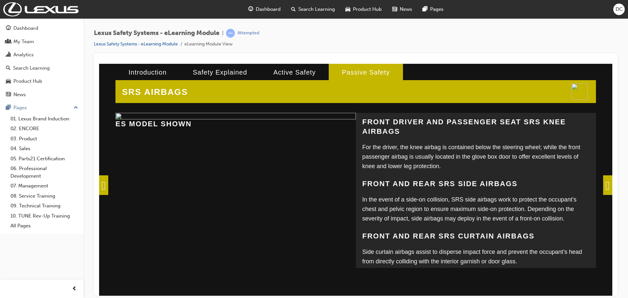
scroll to position [174, 0]
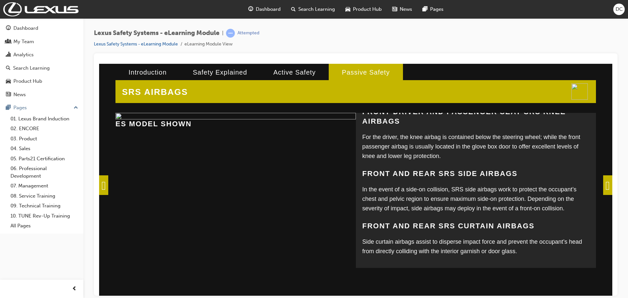
click at [603, 182] on span at bounding box center [607, 185] width 9 height 20
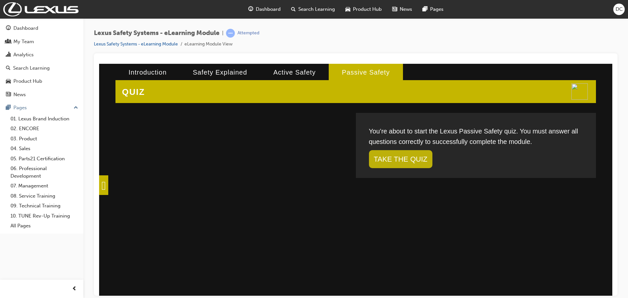
click at [402, 156] on link "TAKE THE QUIZ" at bounding box center [400, 159] width 63 height 18
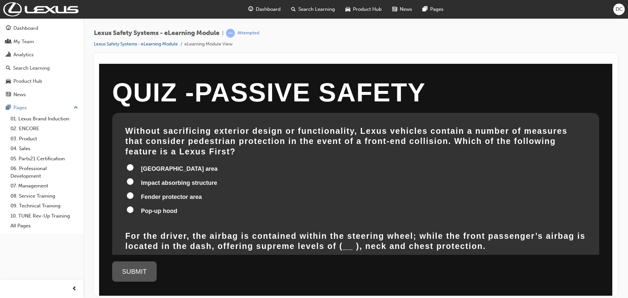
click at [130, 178] on input "Impact absorbing structure" at bounding box center [130, 181] width 7 height 7
radio input "true"
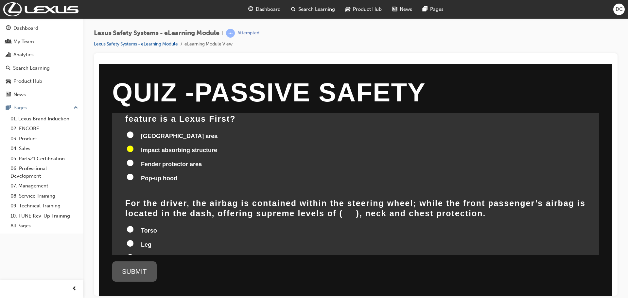
scroll to position [65, 0]
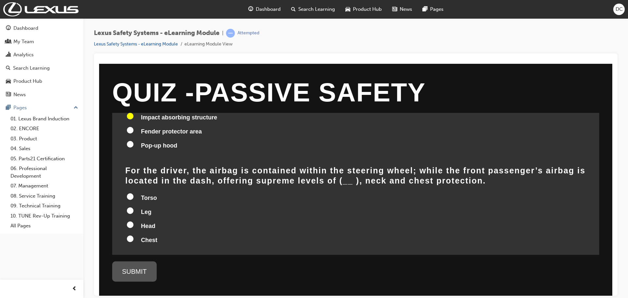
click at [130, 221] on input "Head" at bounding box center [130, 224] width 7 height 7
radio input "true"
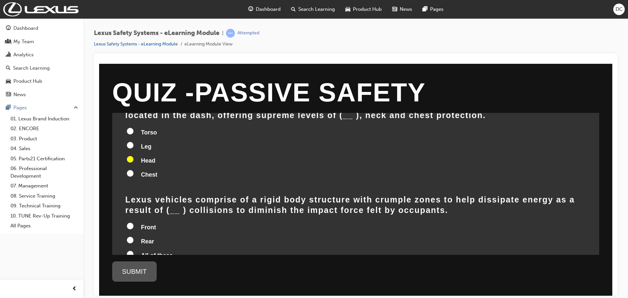
scroll to position [164, 0]
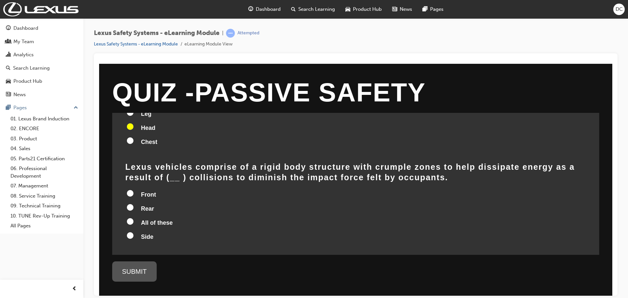
click at [165, 219] on span "All of these" at bounding box center [157, 222] width 32 height 7
click at [133, 218] on input "All of these" at bounding box center [130, 221] width 7 height 7
radio input "true"
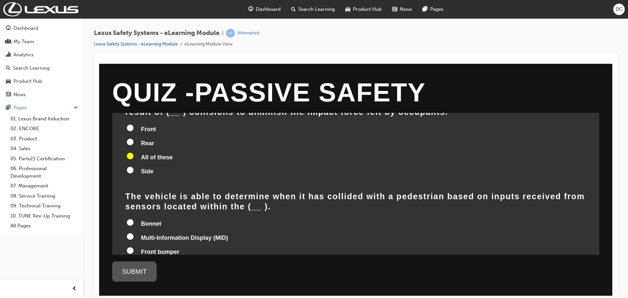
scroll to position [262, 0]
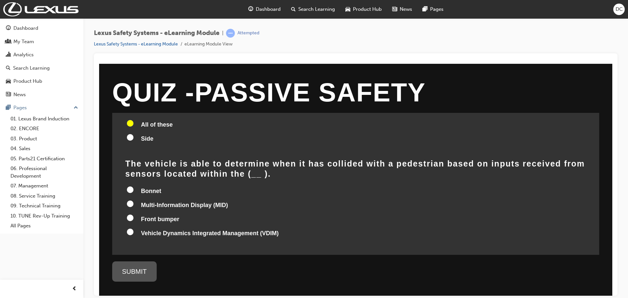
click at [131, 228] on input "Vehicle Dynamics Integrated Management (VDIM)" at bounding box center [130, 231] width 7 height 7
radio input "true"
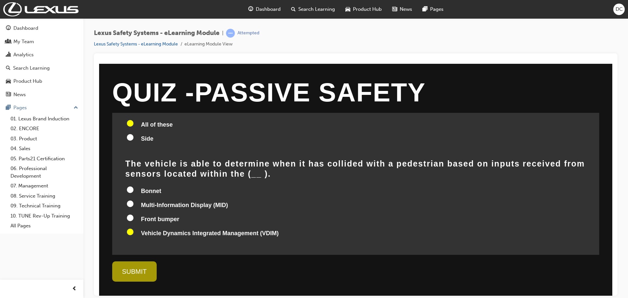
scroll to position [263, 0]
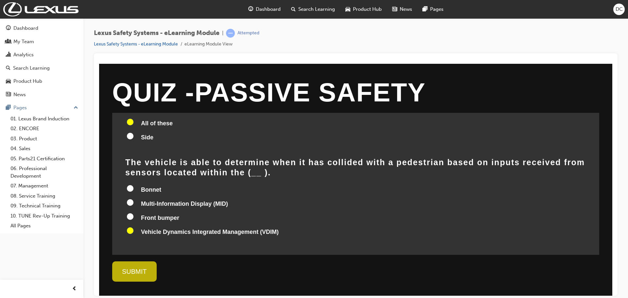
click at [150, 268] on div "SUBMIT" at bounding box center [134, 271] width 44 height 20
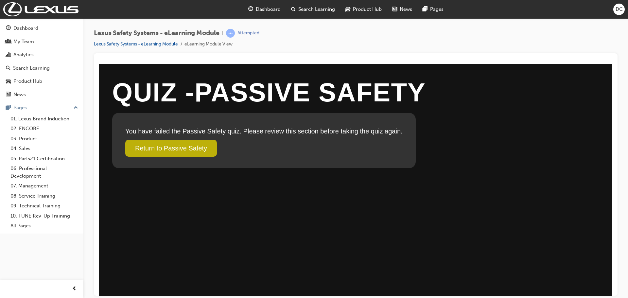
click at [187, 152] on link "Return to Passive Safety" at bounding box center [171, 147] width 92 height 17
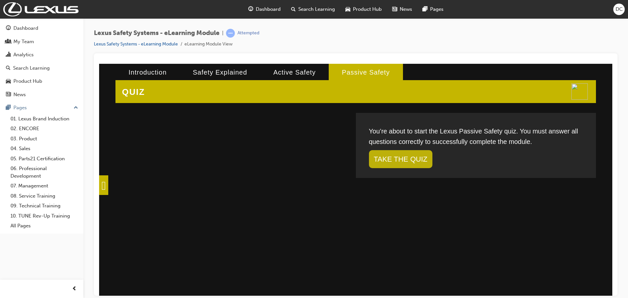
click at [410, 158] on link "TAKE THE QUIZ" at bounding box center [400, 159] width 63 height 18
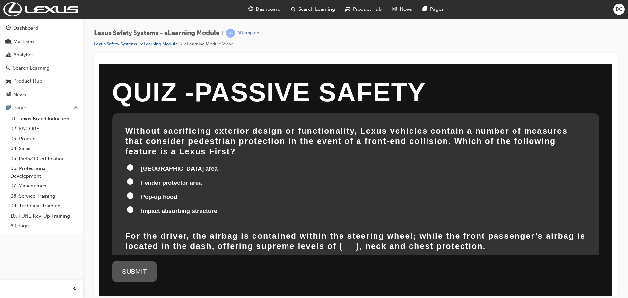
click at [148, 193] on span "Pop-up hood" at bounding box center [159, 196] width 36 height 7
click at [133, 192] on input "Pop-up hood" at bounding box center [130, 195] width 7 height 7
radio input "true"
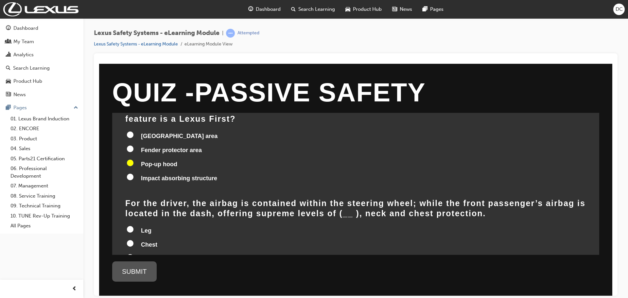
scroll to position [65, 0]
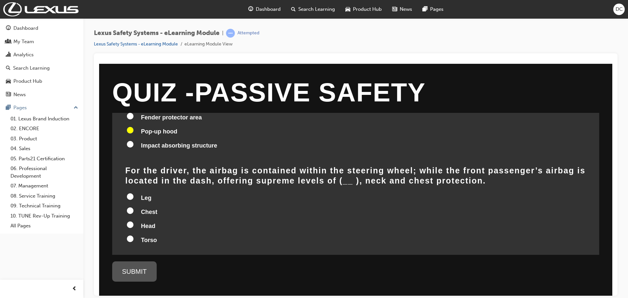
click at [130, 221] on input "Head" at bounding box center [130, 224] width 7 height 7
radio input "true"
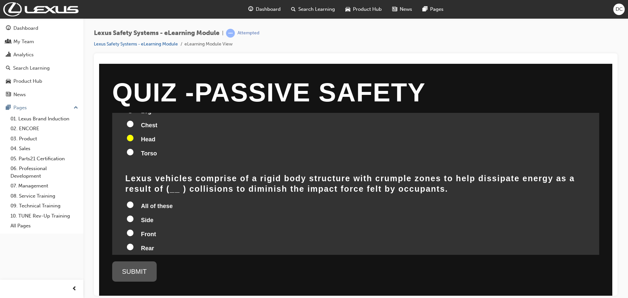
scroll to position [164, 0]
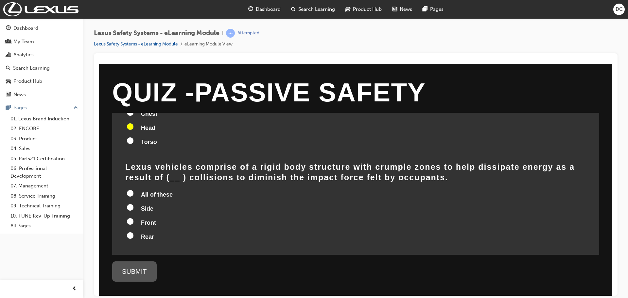
click at [131, 190] on input "All of these" at bounding box center [130, 193] width 7 height 7
radio input "true"
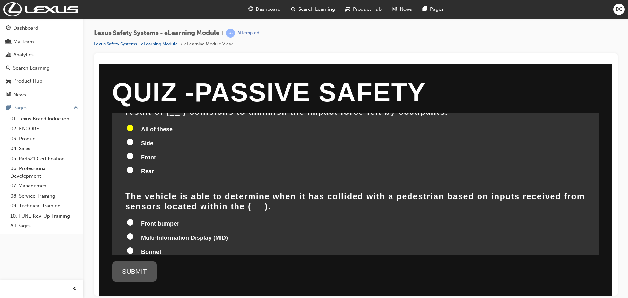
scroll to position [262, 0]
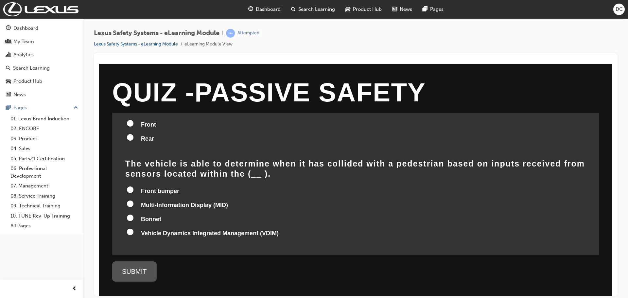
click at [131, 186] on input "Front bumper" at bounding box center [130, 189] width 7 height 7
radio input "true"
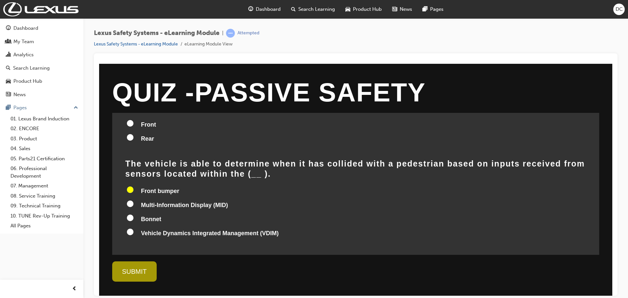
scroll to position [263, 0]
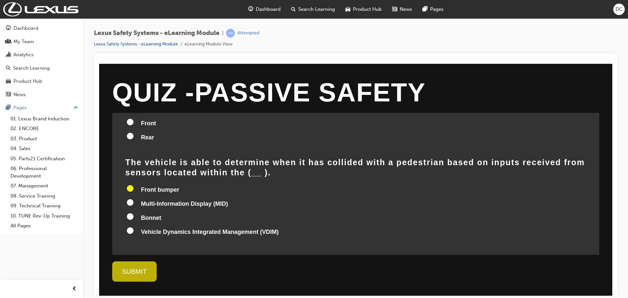
click at [132, 278] on div "SUBMIT" at bounding box center [134, 271] width 44 height 20
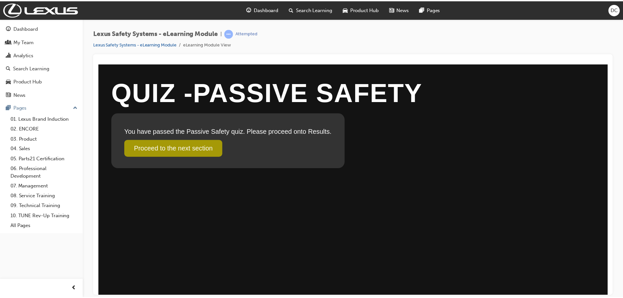
scroll to position [0, 0]
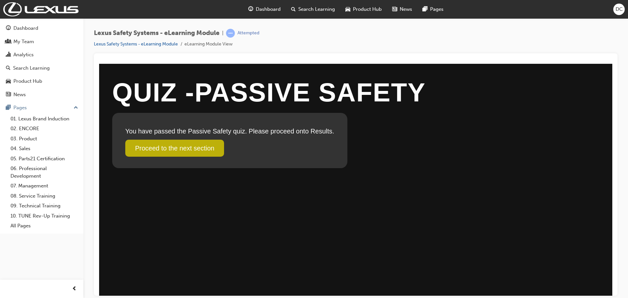
click at [166, 149] on link "Proceed to the next section" at bounding box center [174, 147] width 99 height 17
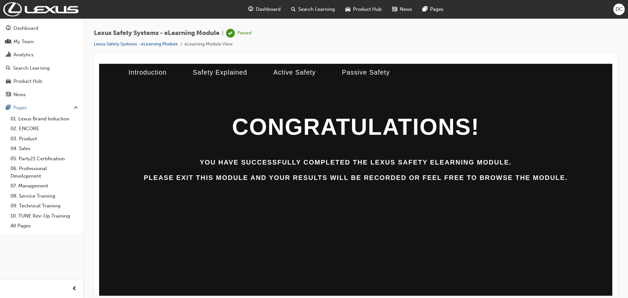
click at [320, 9] on span "Search Learning" at bounding box center [316, 10] width 37 height 8
